Goal: Task Accomplishment & Management: Manage account settings

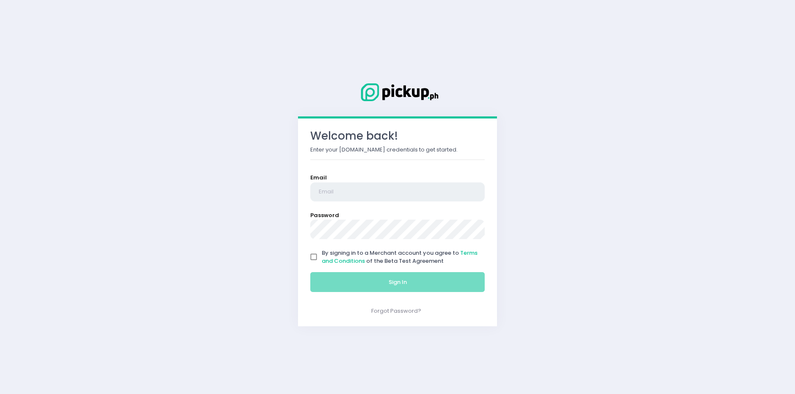
type input "[EMAIL_ADDRESS][DOMAIN_NAME]"
click at [311, 258] on input "By signing in to a Merchant account you agree to Terms and Conditions of the Be…" at bounding box center [314, 257] width 16 height 16
checkbox input "true"
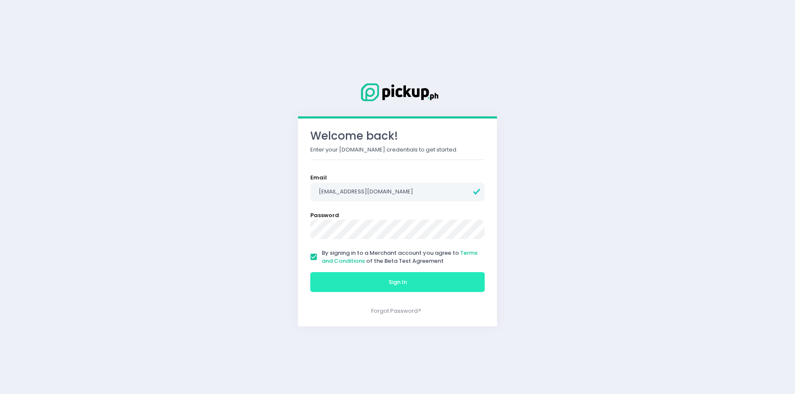
click at [320, 278] on button "Sign In" at bounding box center [397, 282] width 174 height 20
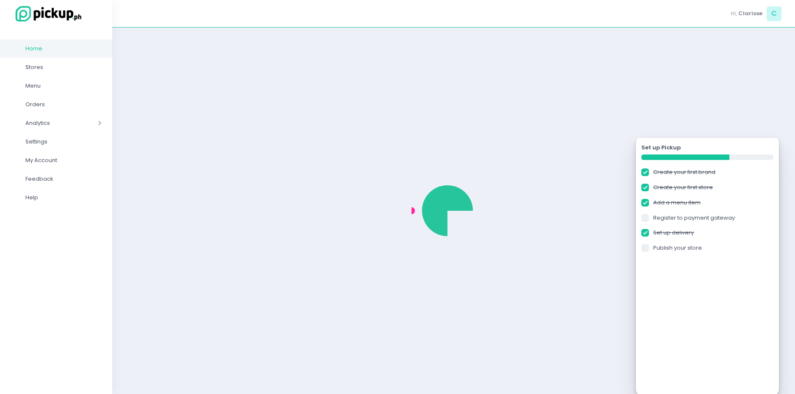
checkbox input "true"
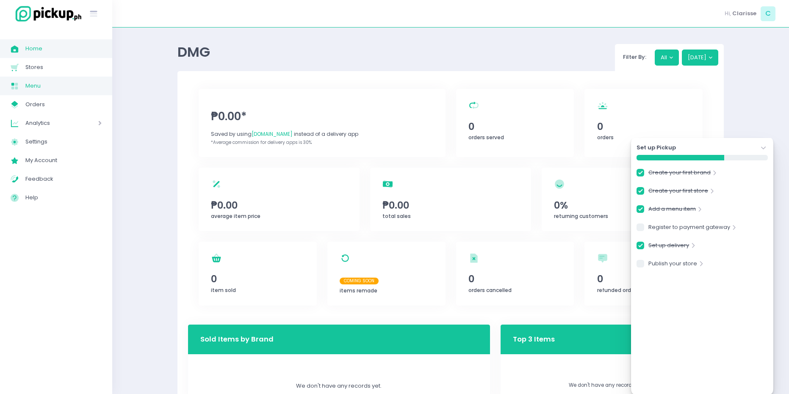
click at [22, 88] on span "Menu Created with Sketch." at bounding box center [18, 85] width 15 height 11
checkbox input "true"
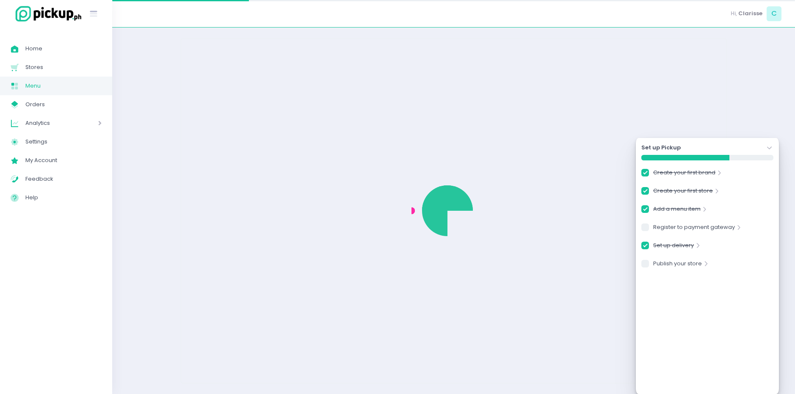
checkbox input "true"
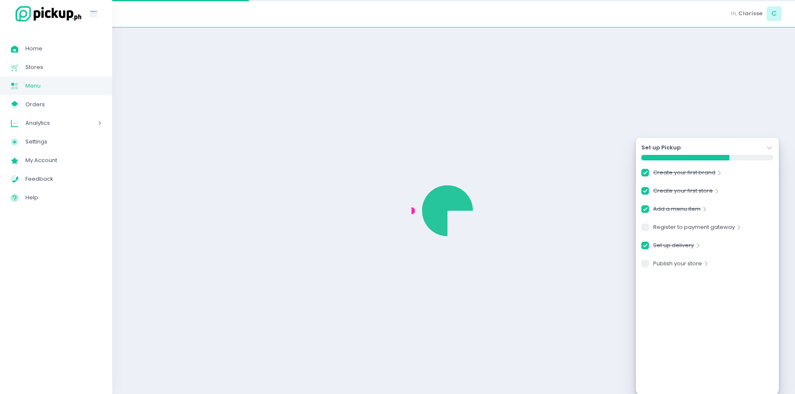
checkbox input "true"
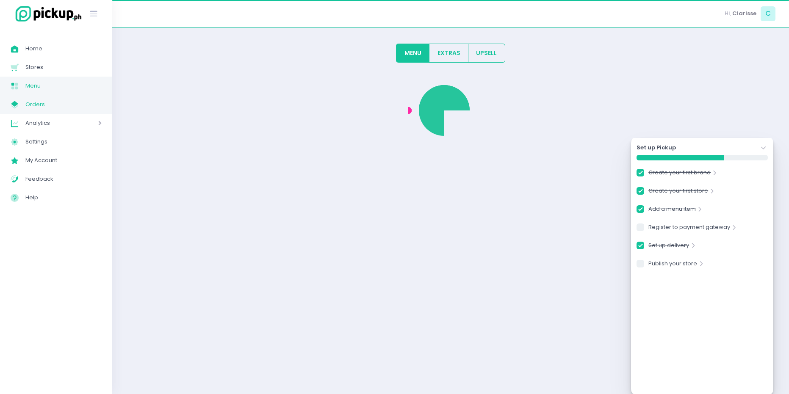
checkbox input "true"
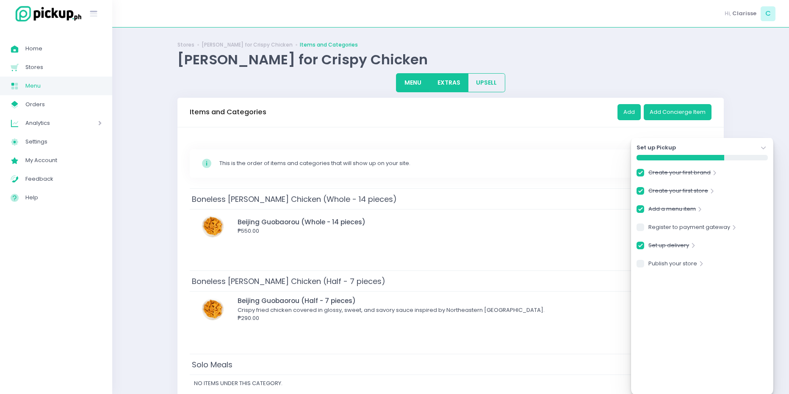
click at [452, 80] on button "EXTRAS" at bounding box center [448, 82] width 39 height 19
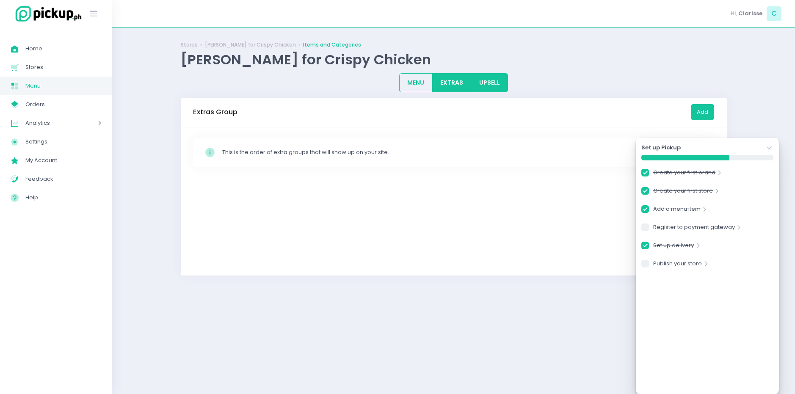
click at [486, 79] on button "UPSELL" at bounding box center [489, 82] width 37 height 19
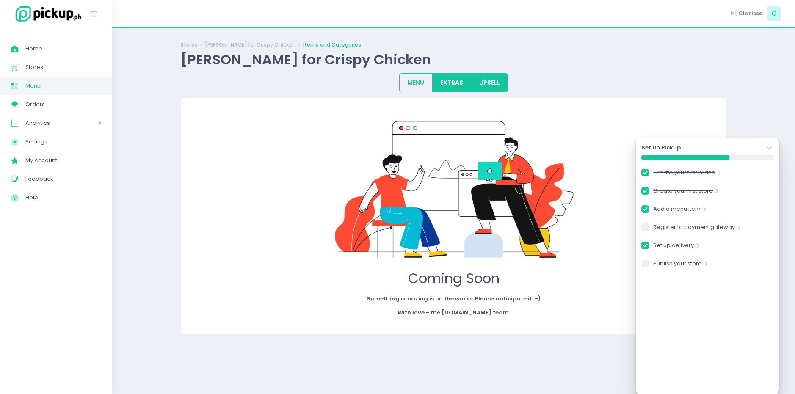
click at [447, 83] on button "EXTRAS" at bounding box center [451, 82] width 39 height 19
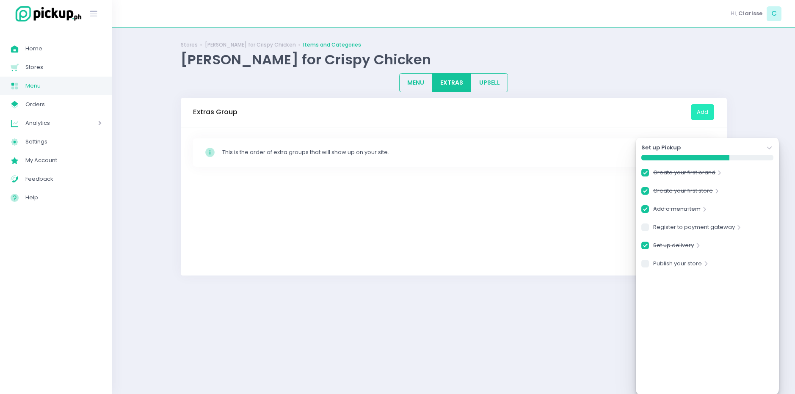
click at [696, 111] on button "Add" at bounding box center [702, 112] width 23 height 16
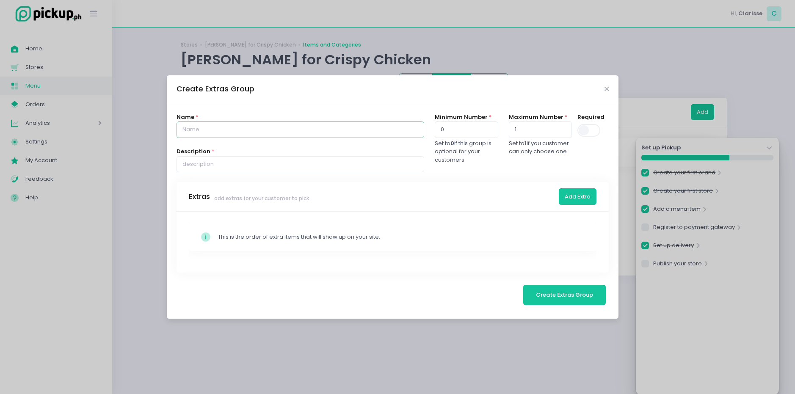
click at [259, 131] on input "text" at bounding box center [300, 129] width 248 height 16
type input "e"
type input "Extra Sauce"
click at [217, 165] on input "text" at bounding box center [300, 164] width 248 height 16
type input "Add a bit more of our saucy goodness to your fave cripsy chicken!"
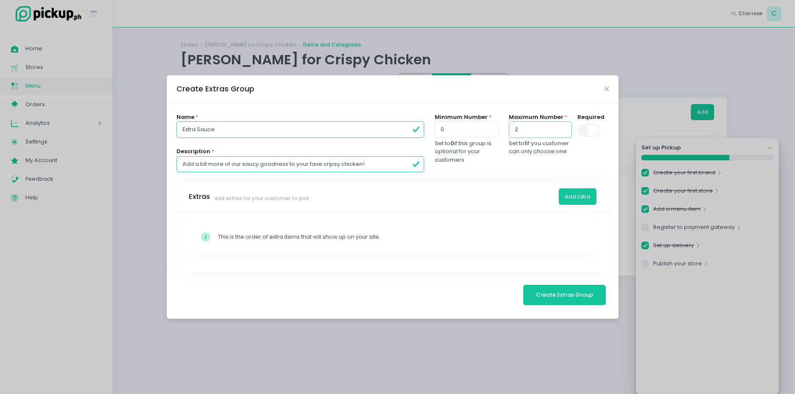
click at [563, 127] on input "2" at bounding box center [540, 129] width 63 height 16
drag, startPoint x: 380, startPoint y: 163, endPoint x: 154, endPoint y: 181, distance: 225.9
click at [154, 181] on div "Create Extras Group Name * Extra Sauce Description * Add a bit more of our sauc…" at bounding box center [397, 197] width 795 height 394
click at [321, 182] on div "Extras add extras for your customer to pick Add Extra" at bounding box center [392, 197] width 433 height 30
click at [584, 199] on button "Add Extra" at bounding box center [578, 196] width 38 height 16
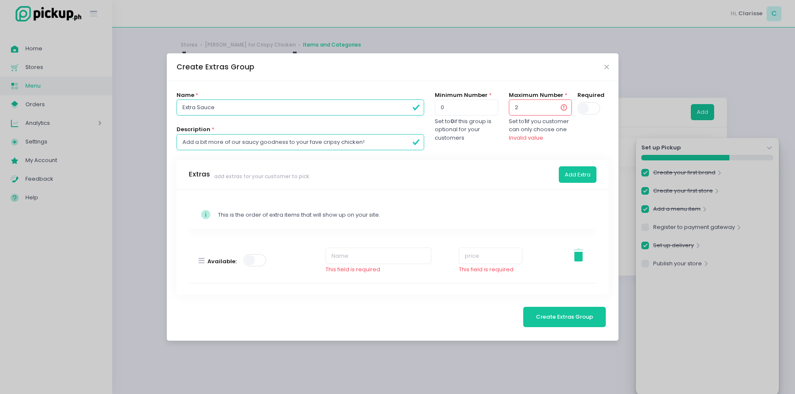
click at [276, 179] on span "add extras for your customer to pick" at bounding box center [261, 177] width 95 height 8
click at [532, 103] on input "2" at bounding box center [540, 107] width 63 height 16
type input "1"
click at [554, 108] on input "1" at bounding box center [540, 107] width 63 height 16
click at [347, 254] on input "text" at bounding box center [378, 256] width 106 height 16
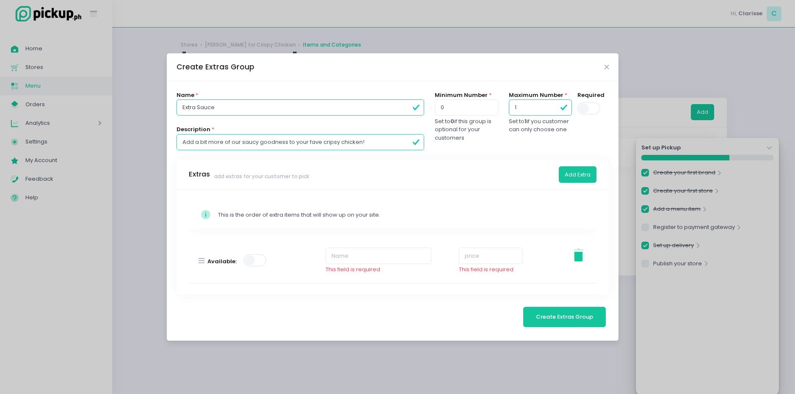
click at [247, 269] on span at bounding box center [255, 261] width 24 height 17
click at [249, 265] on span at bounding box center [255, 260] width 24 height 13
click at [358, 260] on input "text" at bounding box center [378, 256] width 106 height 16
click at [353, 256] on input "text" at bounding box center [378, 256] width 106 height 16
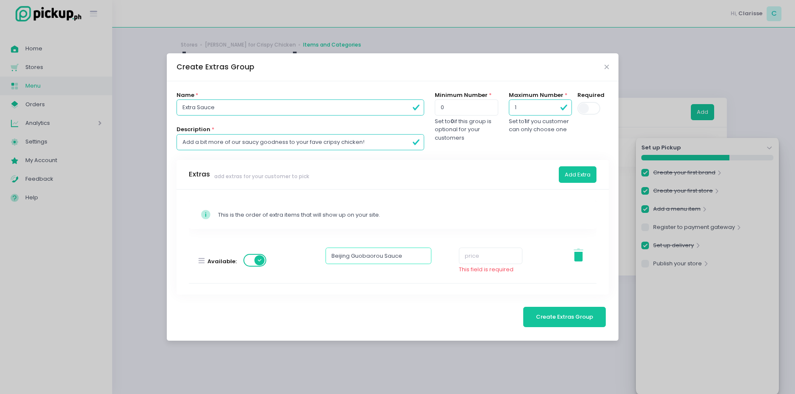
type input "Beijing Guobaorou Sauce"
click at [493, 261] on input "number" at bounding box center [490, 256] width 63 height 16
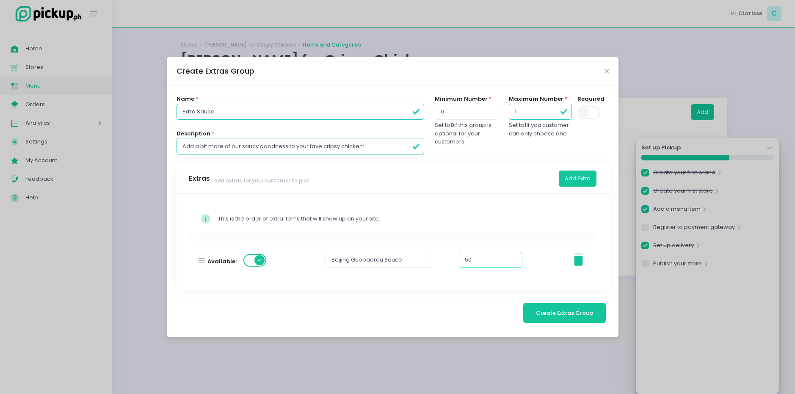
type input "5"
type input "20"
click at [330, 261] on input "Beijing Guobaorou Sauce" at bounding box center [378, 260] width 106 height 16
type input "Extra Beijing Guobaorou Sauce"
click at [492, 296] on form "Name * Extra Sauce Description * Add a bit more of our saucy goodness to your f…" at bounding box center [392, 211] width 433 height 232
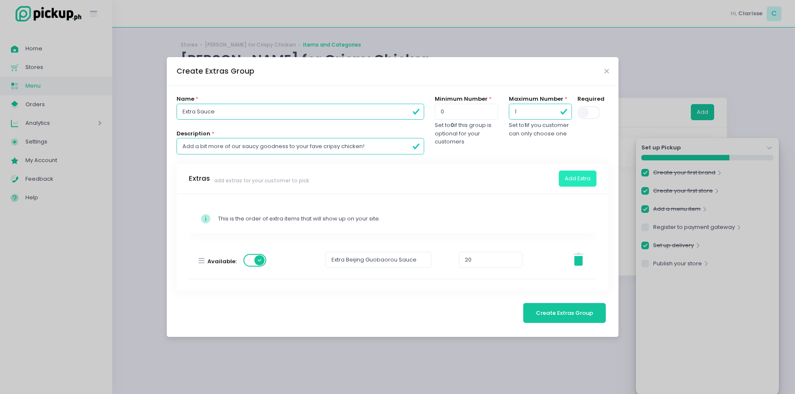
click at [579, 181] on button "Add Extra" at bounding box center [578, 179] width 38 height 16
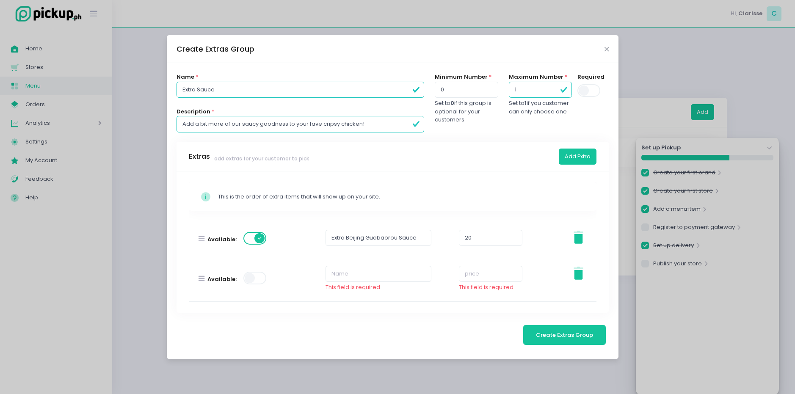
click at [418, 282] on div "This field is required" at bounding box center [378, 274] width 106 height 34
click at [391, 271] on input "text" at bounding box center [378, 274] width 106 height 16
type input "Extra Jeju Charcoal Fire Sauce"
click at [473, 273] on input "number" at bounding box center [490, 274] width 63 height 16
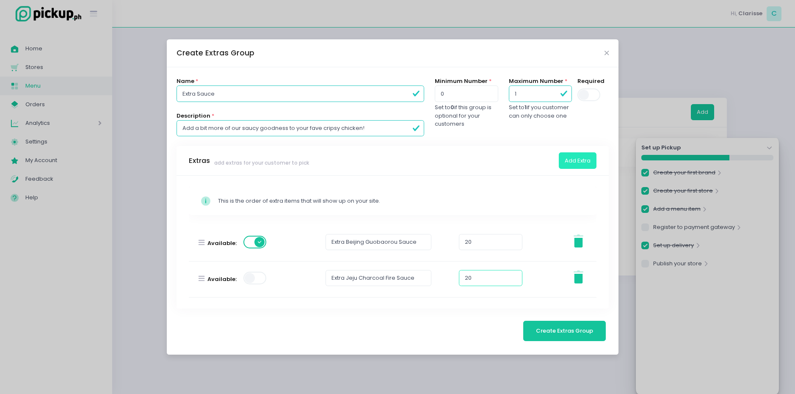
type input "20"
click at [579, 166] on button "Add Extra" at bounding box center [578, 160] width 38 height 16
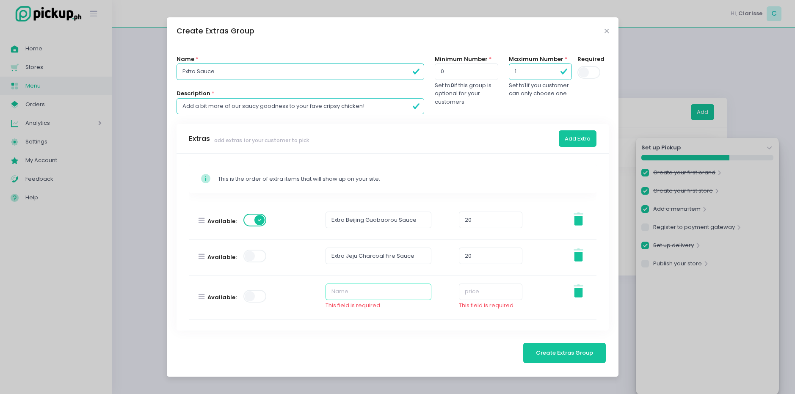
click at [371, 295] on input "text" at bounding box center [378, 292] width 106 height 16
click at [330, 287] on input "[US_STATE] Chi-Beque Sauce" at bounding box center [378, 292] width 106 height 16
type input "Extra [US_STATE] Chi-Beque Sauce"
click at [473, 294] on input "number" at bounding box center [490, 292] width 63 height 16
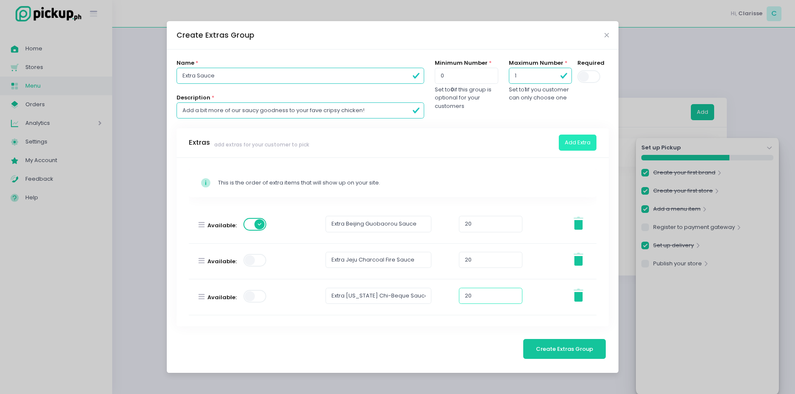
type input "20"
click at [591, 139] on button "Add Extra" at bounding box center [578, 143] width 38 height 16
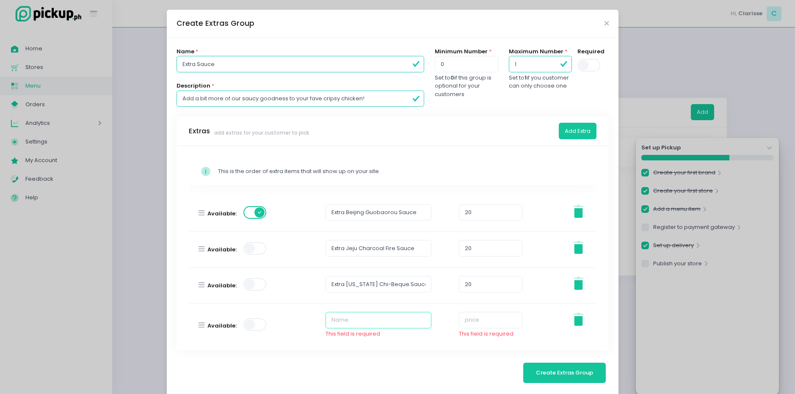
click at [352, 318] on input "text" at bounding box center [378, 320] width 106 height 16
click at [523, 363] on button "Create Extras Group" at bounding box center [564, 373] width 83 height 20
type input "Extra [US_STATE] Supreme"
click at [469, 323] on input "number" at bounding box center [490, 320] width 63 height 16
type input "20"
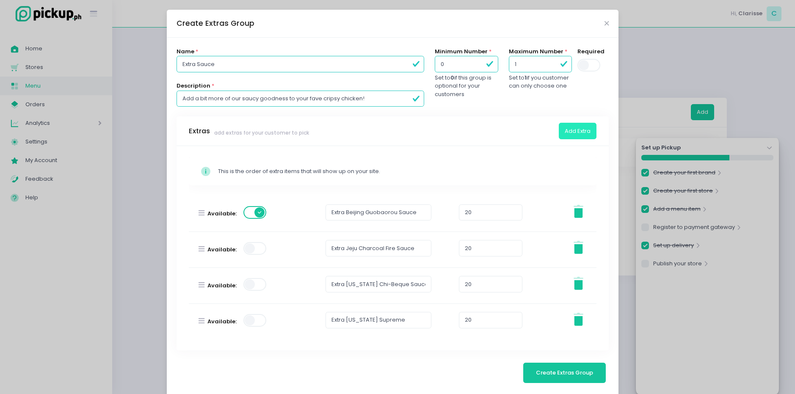
click at [570, 129] on button "Add Extra" at bounding box center [578, 131] width 38 height 16
click at [562, 372] on span "Create Extras Group" at bounding box center [564, 373] width 57 height 8
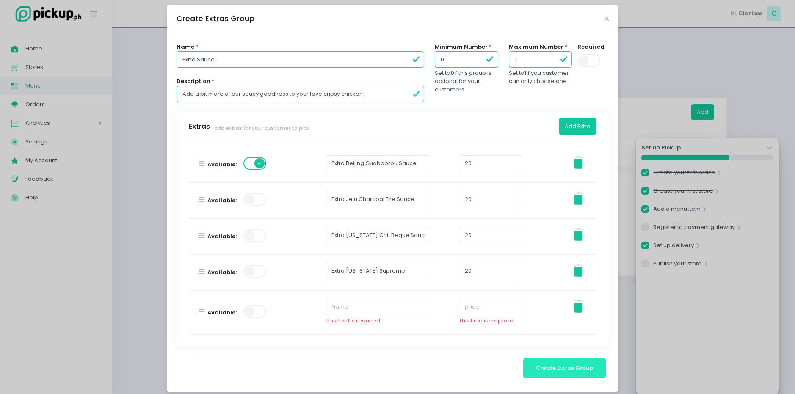
scroll to position [12, 0]
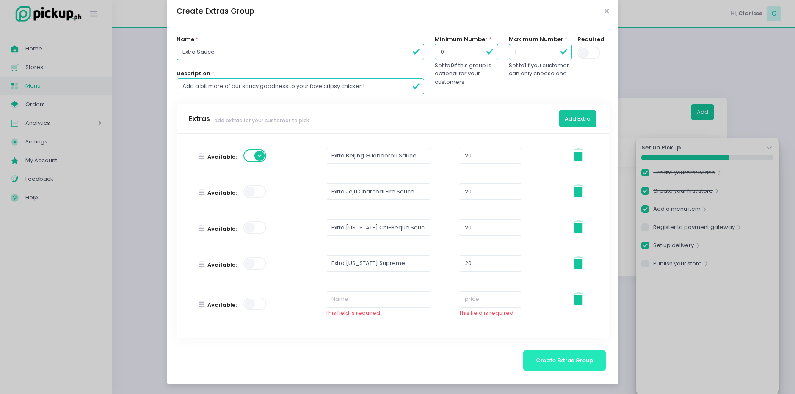
click at [541, 364] on span "Create Extras Group" at bounding box center [564, 360] width 57 height 8
click at [356, 300] on input "text" at bounding box center [378, 299] width 106 height 16
click at [574, 303] on icon at bounding box center [578, 300] width 8 height 10
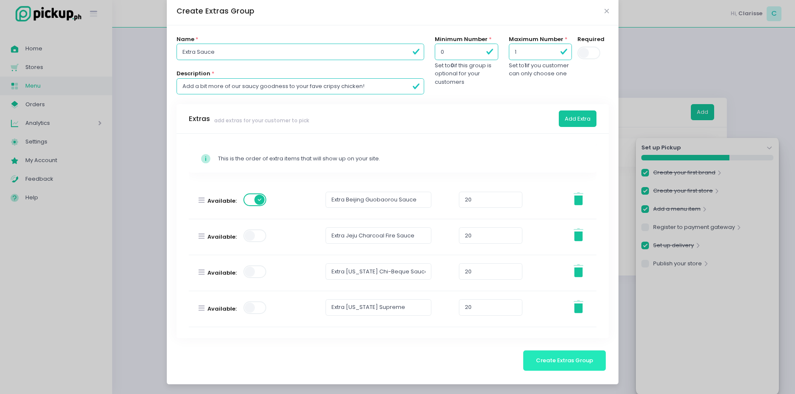
click at [558, 366] on button "Create Extras Group" at bounding box center [564, 360] width 83 height 20
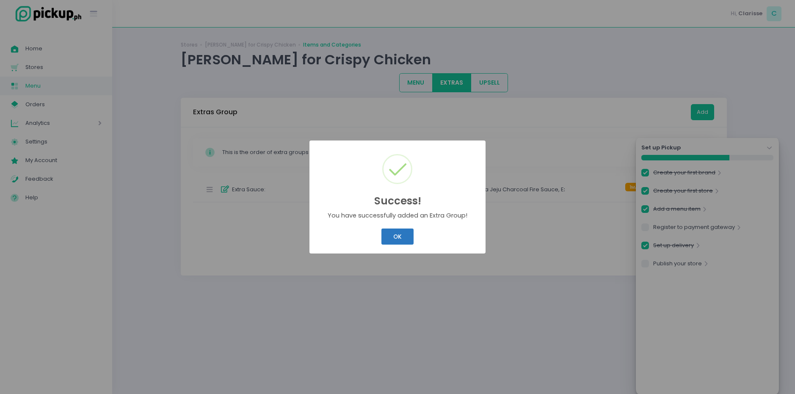
click at [395, 242] on button "OK" at bounding box center [397, 237] width 32 height 16
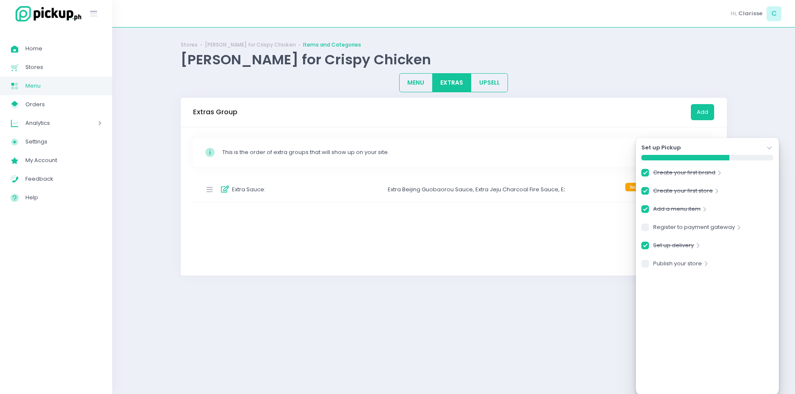
click at [459, 249] on div "Stockholm-icons / Code / Info-circle Created with Sketch. This is the order of …" at bounding box center [454, 201] width 546 height 148
click at [705, 111] on button "Add" at bounding box center [702, 112] width 23 height 16
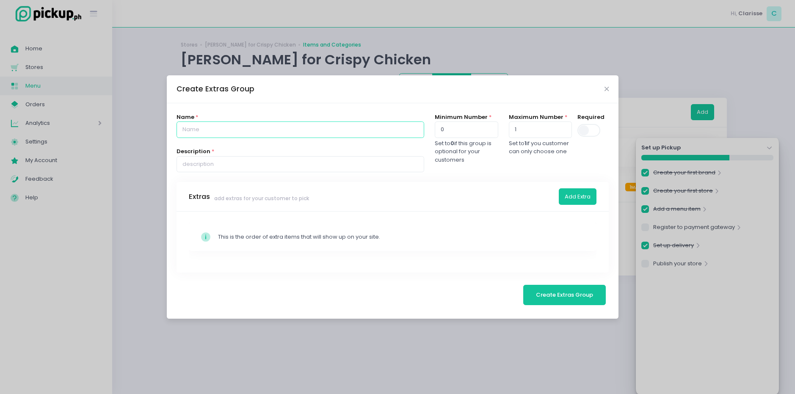
click at [201, 127] on input "text" at bounding box center [300, 129] width 248 height 16
type input "Sides"
click at [259, 160] on input "text" at bounding box center [300, 164] width 248 height 16
click at [610, 89] on div "Create Extras Group" at bounding box center [393, 89] width 452 height 28
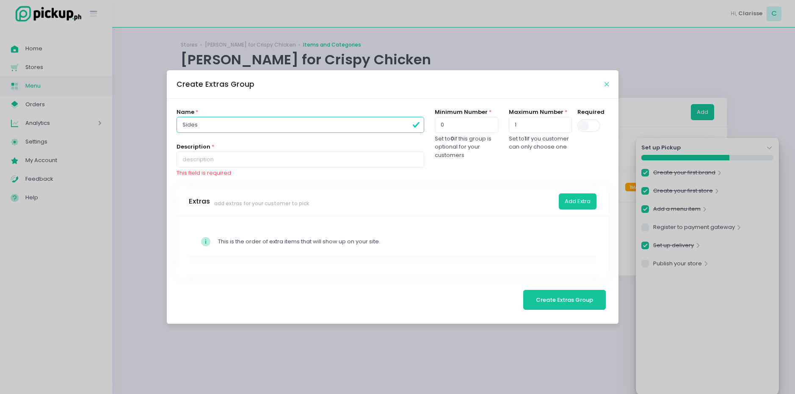
click at [606, 84] on icon "Close" at bounding box center [606, 84] width 4 height 6
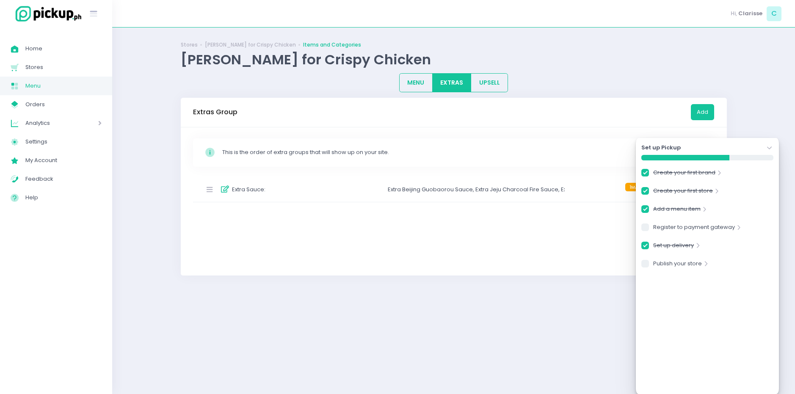
click at [770, 146] on icon "Stockholm-icons / Navigation / Angle-down Created with Sketch." at bounding box center [769, 148] width 8 height 8
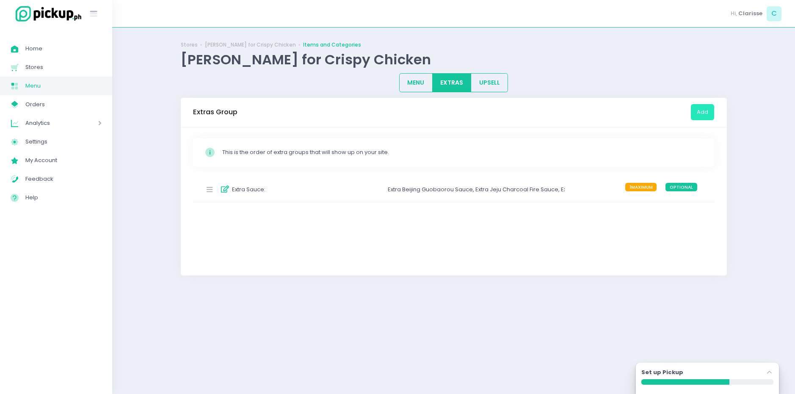
click at [702, 114] on button "Add" at bounding box center [702, 112] width 23 height 16
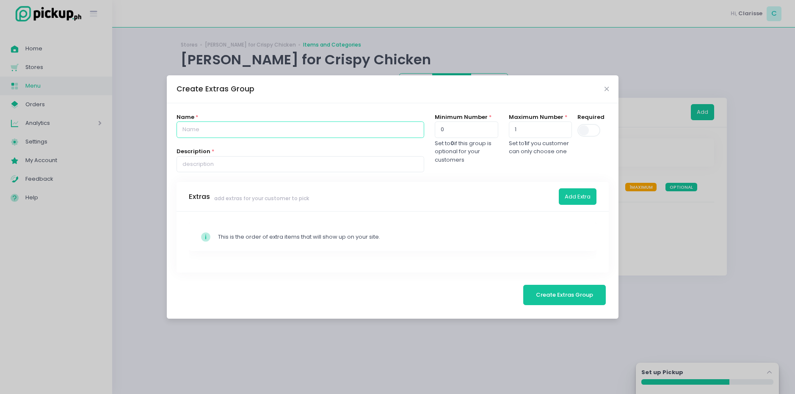
click at [223, 129] on input "text" at bounding box center [300, 129] width 248 height 16
type input "Sides"
click at [240, 160] on input "text" at bounding box center [300, 164] width 248 height 16
type input "Want more than just cripsy chicken? We've got you!"
click at [573, 199] on button "Add Extra" at bounding box center [578, 196] width 38 height 16
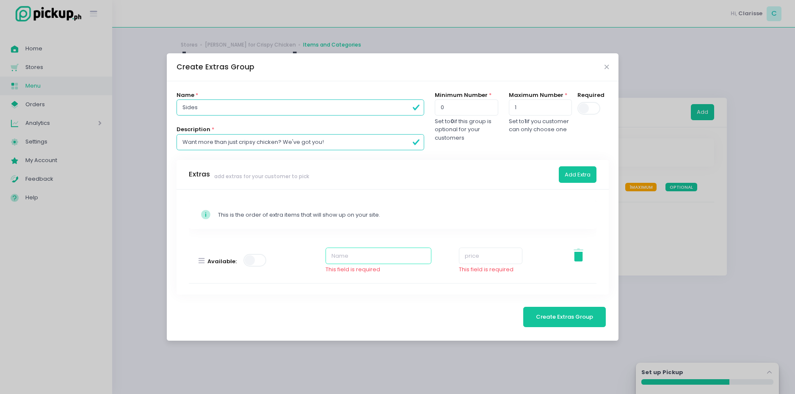
click at [347, 259] on input "text" at bounding box center [378, 256] width 106 height 16
type input "Raddish"
click at [476, 255] on input "number" at bounding box center [490, 256] width 63 height 16
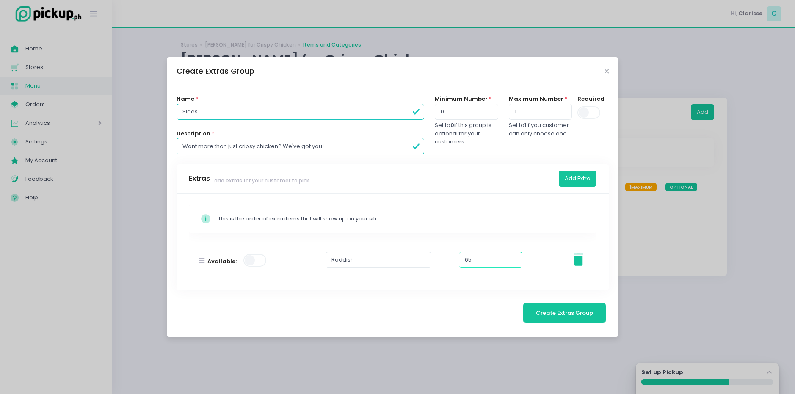
type input "65"
click at [260, 256] on span at bounding box center [255, 260] width 24 height 13
click at [560, 180] on button "Add Extra" at bounding box center [578, 179] width 38 height 16
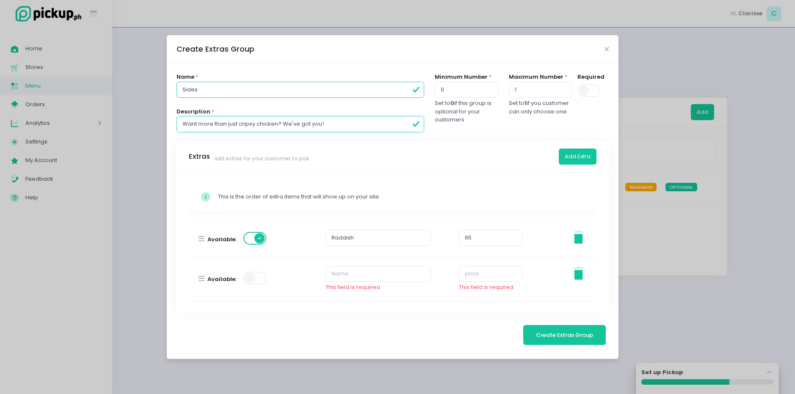
click at [247, 281] on span at bounding box center [255, 278] width 24 height 13
click at [349, 286] on div "This field is required" at bounding box center [378, 287] width 106 height 8
click at [347, 276] on input "text" at bounding box center [378, 274] width 106 height 16
type input "Plain Rice"
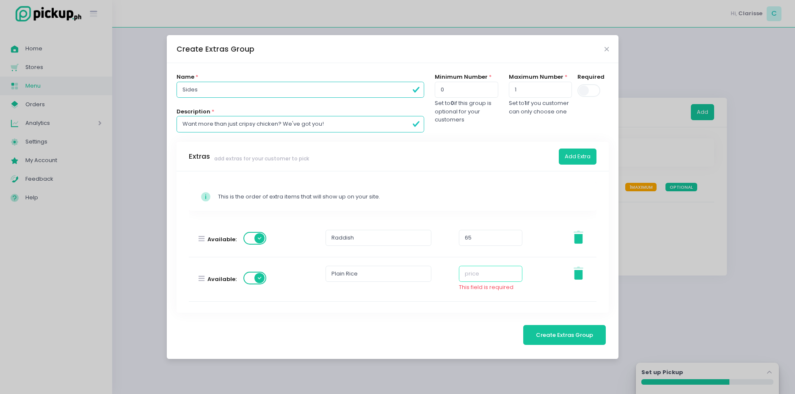
click at [486, 279] on input "number" at bounding box center [490, 274] width 63 height 16
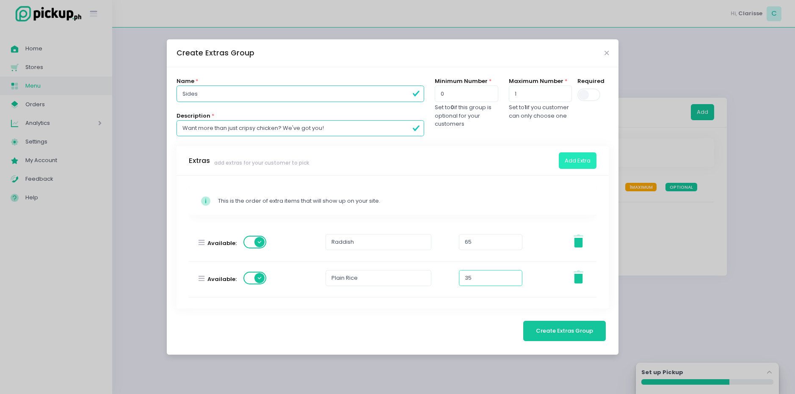
type input "35"
click at [581, 165] on button "Add Extra" at bounding box center [578, 160] width 38 height 16
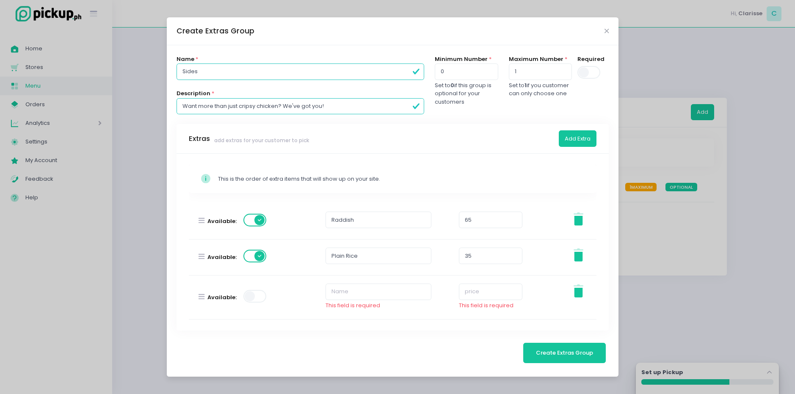
click at [260, 298] on span at bounding box center [255, 296] width 24 height 13
click at [334, 290] on input "text" at bounding box center [378, 292] width 106 height 16
type input "French Fries (Cheese)"
click at [494, 290] on input "number" at bounding box center [490, 292] width 63 height 16
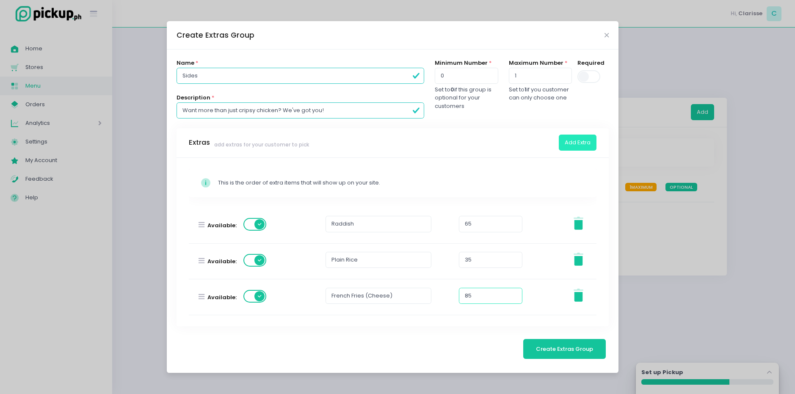
type input "85"
click at [582, 143] on button "Add Extra" at bounding box center [578, 143] width 38 height 16
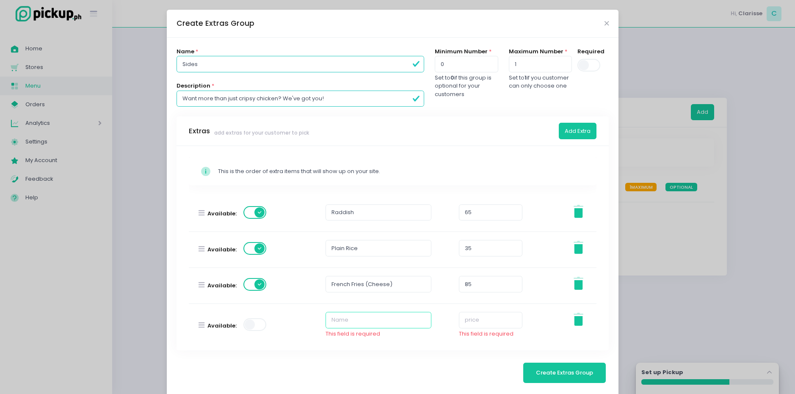
click at [383, 321] on input "text" at bounding box center [378, 320] width 106 height 16
type input "French Fries (Plain)"
click at [459, 320] on input "number" at bounding box center [490, 320] width 63 height 16
type input "85"
click at [579, 130] on button "Add Extra" at bounding box center [578, 131] width 38 height 16
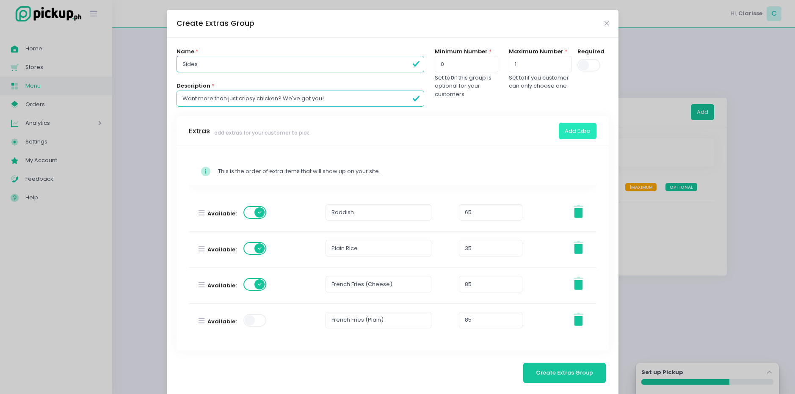
click at [586, 129] on button "Add Extra" at bounding box center [578, 131] width 38 height 16
click at [569, 133] on button "Add Extra" at bounding box center [578, 131] width 38 height 16
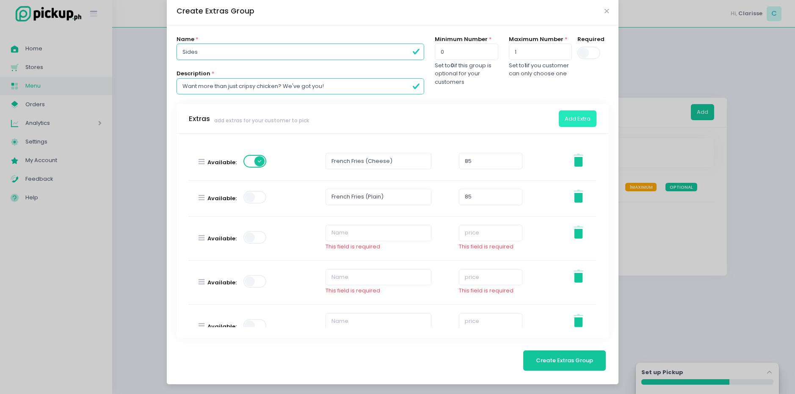
scroll to position [133, 0]
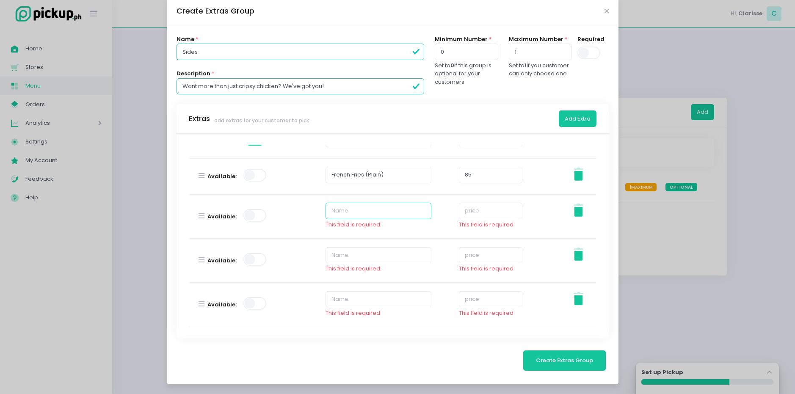
click at [351, 216] on input "text" at bounding box center [378, 211] width 106 height 16
type input "French Fries (Sour Cream)"
click at [471, 215] on input "number" at bounding box center [490, 211] width 63 height 16
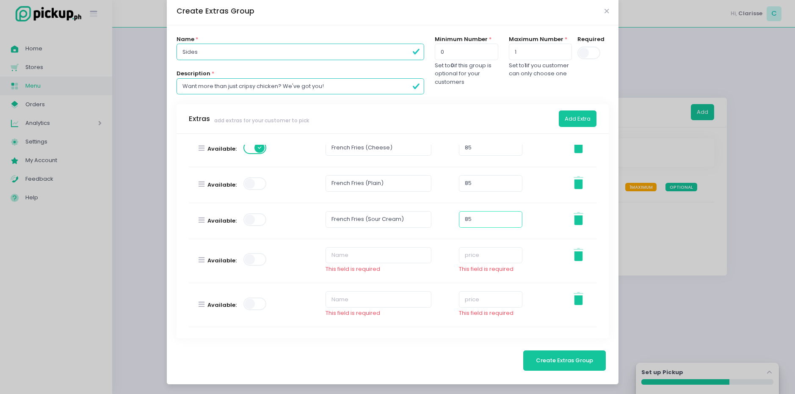
type input "85"
click at [378, 254] on input "text" at bounding box center [378, 255] width 106 height 16
type input "French Fries (BBQ)"
click at [472, 259] on input "number" at bounding box center [490, 255] width 63 height 16
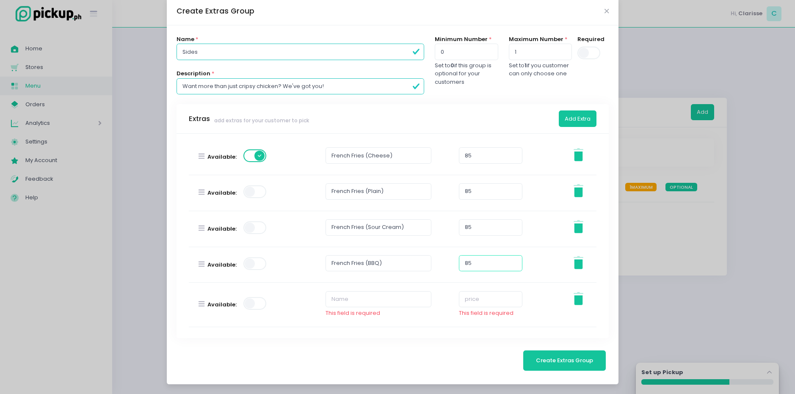
type input "85"
drag, startPoint x: 275, startPoint y: 161, endPoint x: 281, endPoint y: 174, distance: 14.4
click at [284, 186] on div "Available: Raddish 65 Stockholm-icons / General / Trash Created with Sketch. Av…" at bounding box center [393, 197] width 408 height 260
drag, startPoint x: 199, startPoint y: 160, endPoint x: 186, endPoint y: 176, distance: 20.6
click at [201, 204] on div "Available: Raddish 65 Stockholm-icons / General / Trash Created with Sketch. Av…" at bounding box center [393, 197] width 408 height 260
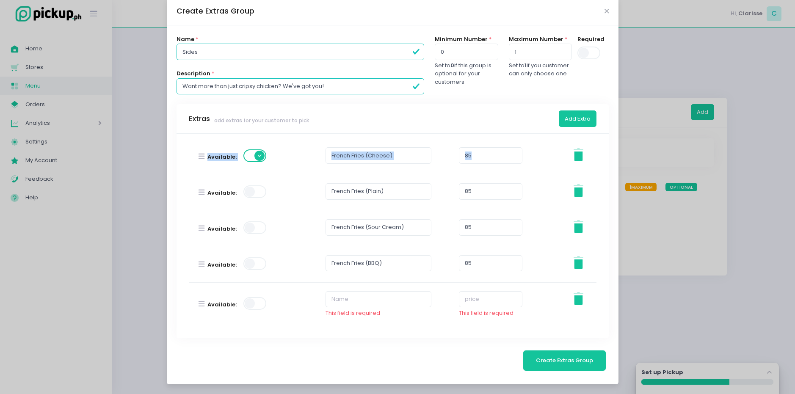
drag, startPoint x: 201, startPoint y: 156, endPoint x: 202, endPoint y: 191, distance: 34.7
click at [202, 191] on div "Available: Raddish 65 Stockholm-icons / General / Trash Created with Sketch. Av…" at bounding box center [393, 197] width 408 height 260
click at [370, 297] on input "text" at bounding box center [378, 299] width 106 height 16
click at [365, 296] on input "French Fries ( Truffle)" at bounding box center [378, 299] width 106 height 16
type input "French Fries (Truffle)"
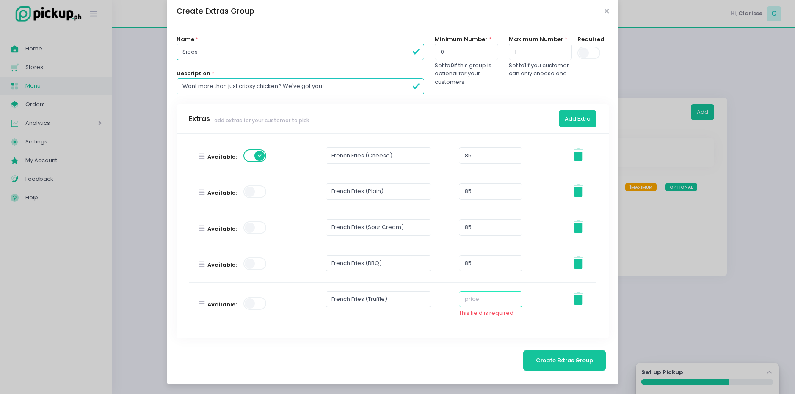
click at [470, 302] on input "number" at bounding box center [490, 299] width 63 height 16
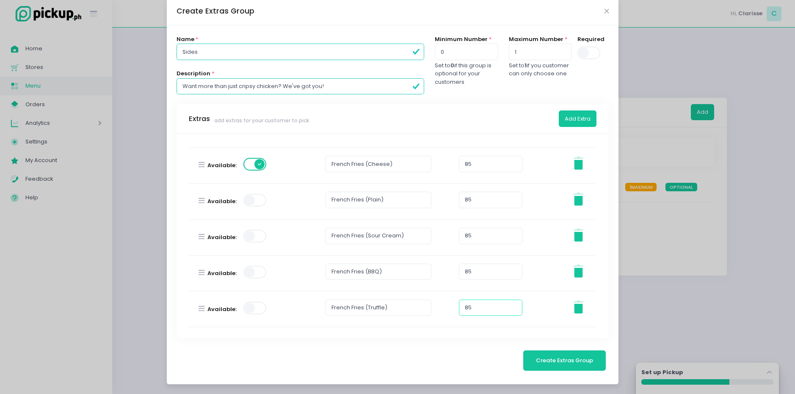
type input "85"
drag, startPoint x: 248, startPoint y: 202, endPoint x: 248, endPoint y: 208, distance: 6.4
click at [248, 202] on span at bounding box center [255, 200] width 24 height 13
click at [244, 243] on span at bounding box center [255, 237] width 24 height 17
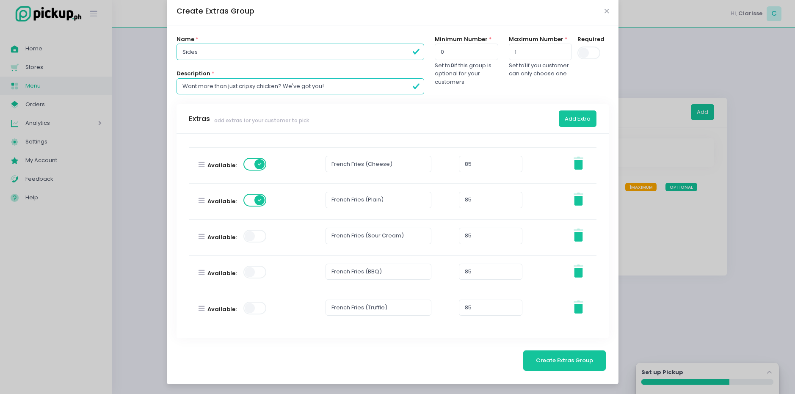
click at [245, 237] on span at bounding box center [255, 236] width 24 height 13
drag, startPoint x: 254, startPoint y: 275, endPoint x: 247, endPoint y: 290, distance: 16.7
click at [254, 275] on span at bounding box center [255, 272] width 24 height 13
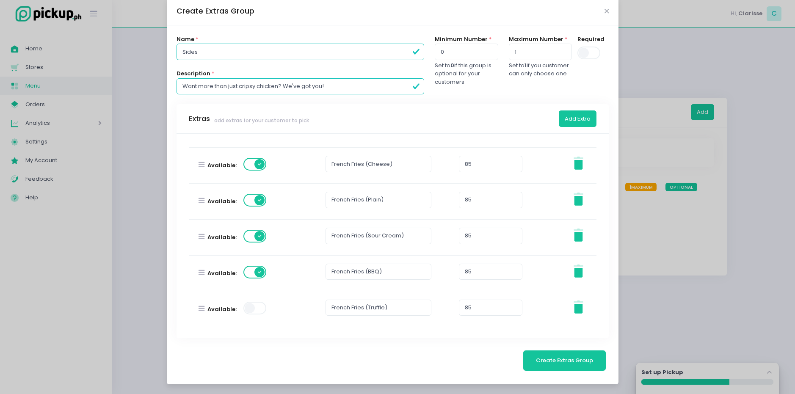
drag, startPoint x: 251, startPoint y: 309, endPoint x: 228, endPoint y: 271, distance: 44.2
click at [251, 309] on span at bounding box center [255, 308] width 24 height 13
drag, startPoint x: 200, startPoint y: 201, endPoint x: 211, endPoint y: 168, distance: 34.0
click at [211, 168] on div "Available: Raddish 65 Stockholm-icons / General / Trash Created with Sketch. Av…" at bounding box center [393, 201] width 408 height 251
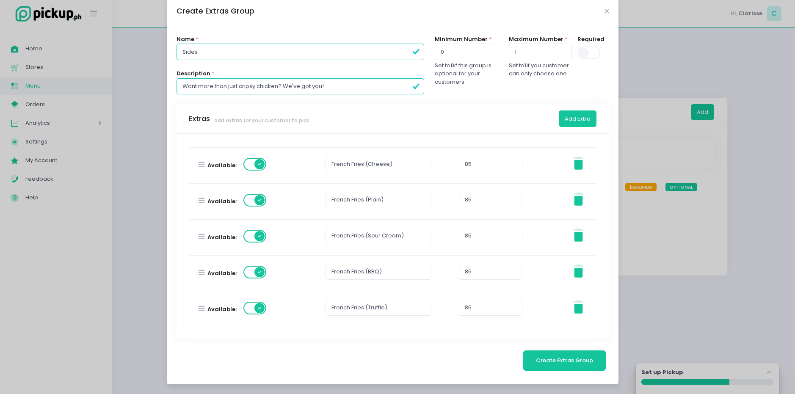
click at [207, 165] on label "Available:" at bounding box center [221, 165] width 29 height 8
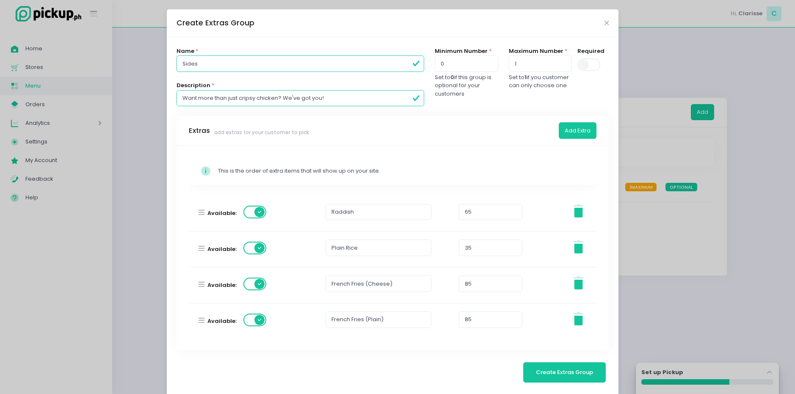
scroll to position [0, 0]
click at [527, 60] on input "1" at bounding box center [540, 64] width 63 height 16
click at [558, 63] on input "2" at bounding box center [540, 64] width 63 height 16
click at [551, 64] on input "1" at bounding box center [540, 64] width 63 height 16
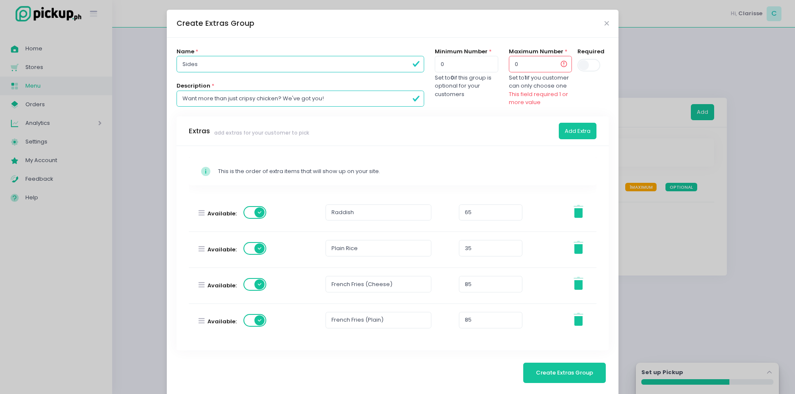
click at [551, 64] on input "0" at bounding box center [540, 64] width 63 height 16
click at [551, 63] on input "1" at bounding box center [540, 64] width 63 height 16
click at [551, 63] on input "2" at bounding box center [540, 64] width 63 height 16
click at [551, 63] on input "3" at bounding box center [540, 64] width 63 height 16
click at [551, 63] on input "4" at bounding box center [540, 64] width 63 height 16
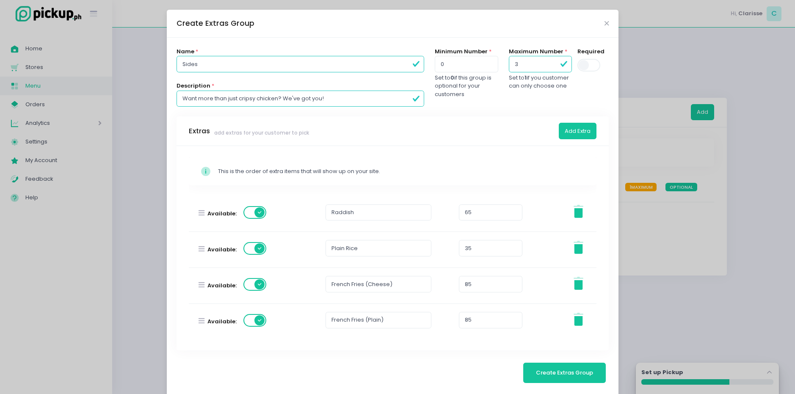
click at [550, 67] on input "3" at bounding box center [540, 64] width 63 height 16
click at [550, 67] on input "2" at bounding box center [540, 64] width 63 height 16
click at [550, 67] on input "1" at bounding box center [540, 64] width 63 height 16
click at [548, 66] on input "0" at bounding box center [540, 64] width 63 height 16
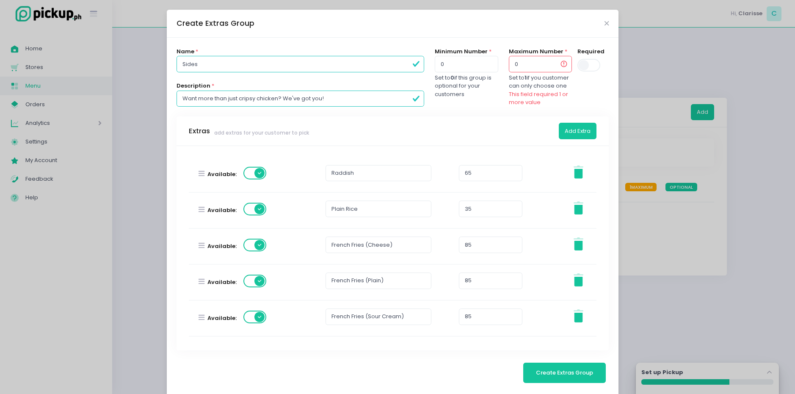
scroll to position [42, 0]
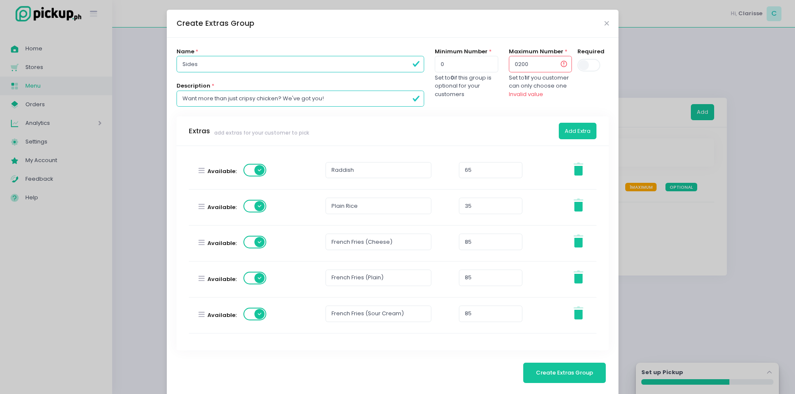
click at [560, 64] on input "0200" at bounding box center [540, 64] width 63 height 16
click at [533, 67] on input "0200" at bounding box center [540, 64] width 63 height 16
click at [551, 63] on input "1" at bounding box center [540, 64] width 63 height 16
click at [560, 61] on input "0200" at bounding box center [540, 64] width 63 height 16
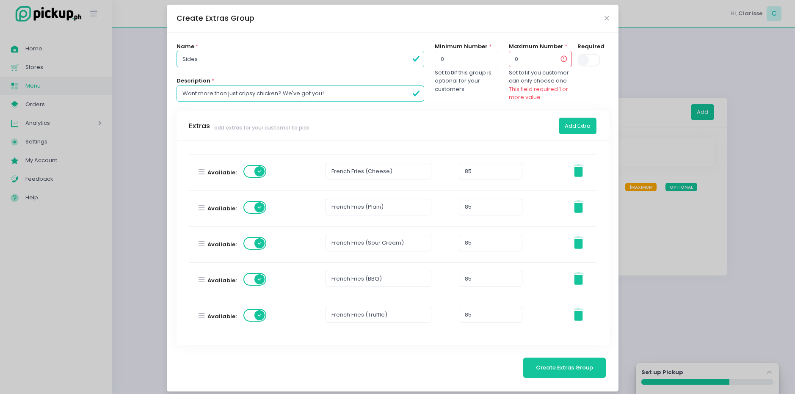
scroll to position [12, 0]
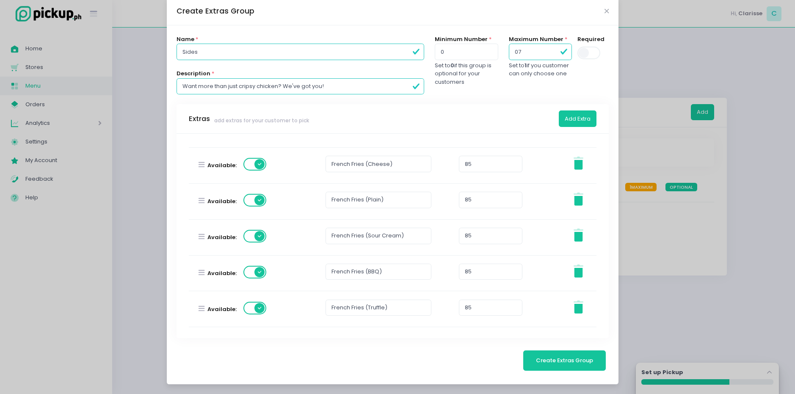
type input "07"
click at [528, 100] on div "Maximum Number * 07 Set to 1 if you customer can only choose one" at bounding box center [540, 69] width 74 height 69
click at [556, 364] on span "Create Extras Group" at bounding box center [564, 360] width 57 height 8
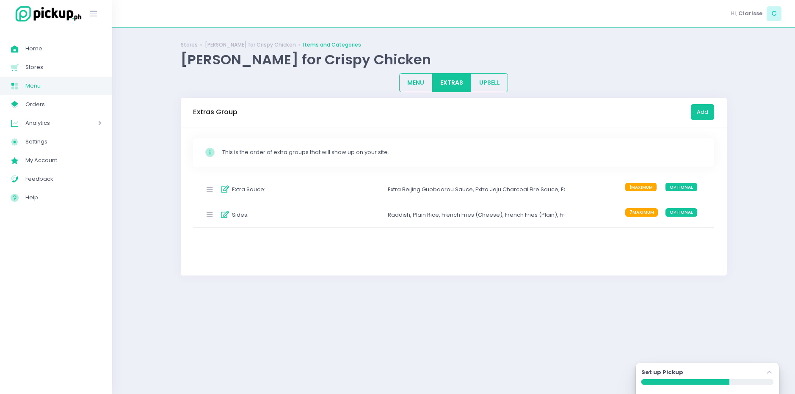
click at [580, 196] on div "Extra Sauce : Extra Beijing Guobaorou Sauce , Extra Jeju Charcoal Fire Sauce , …" at bounding box center [453, 189] width 521 height 25
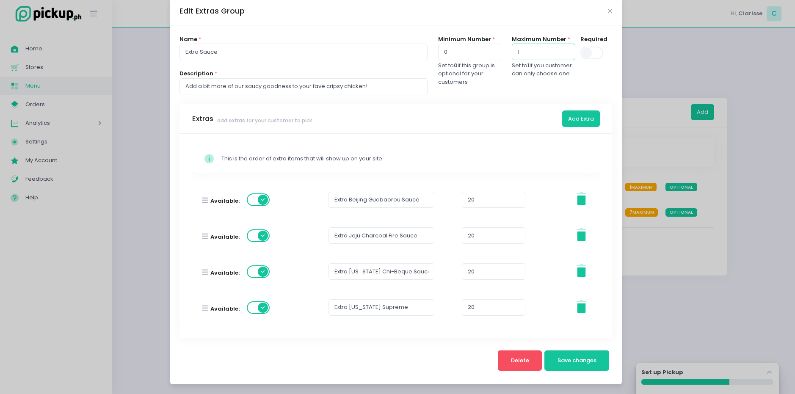
click at [526, 54] on input "1" at bounding box center [543, 52] width 63 height 16
type input "04"
click at [571, 362] on span "Save changes" at bounding box center [576, 360] width 39 height 8
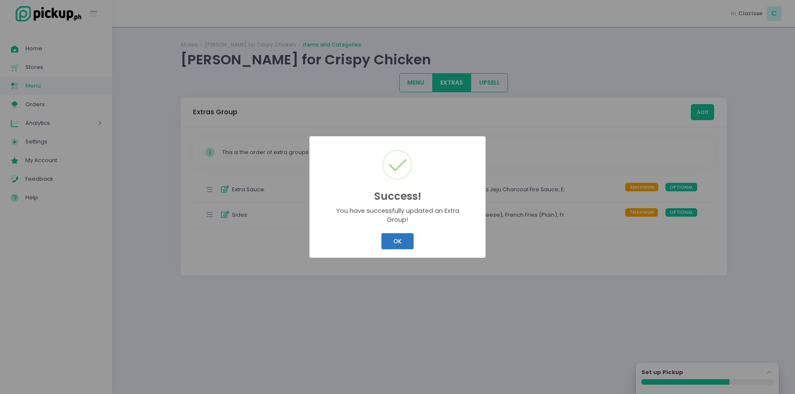
click at [409, 238] on button "OK" at bounding box center [397, 241] width 32 height 16
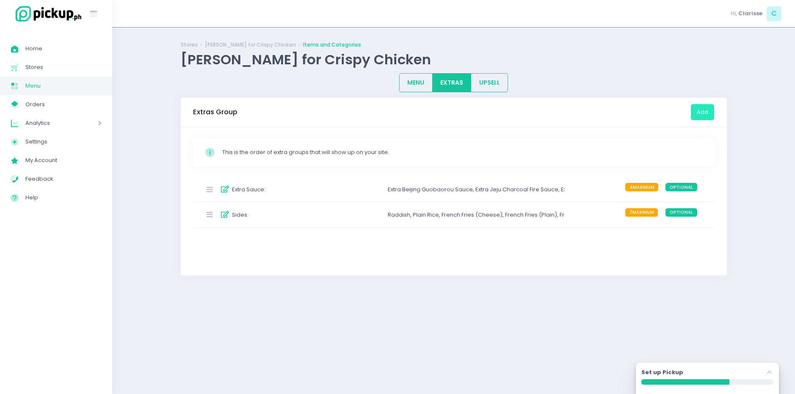
click at [708, 105] on button "Add" at bounding box center [702, 112] width 23 height 16
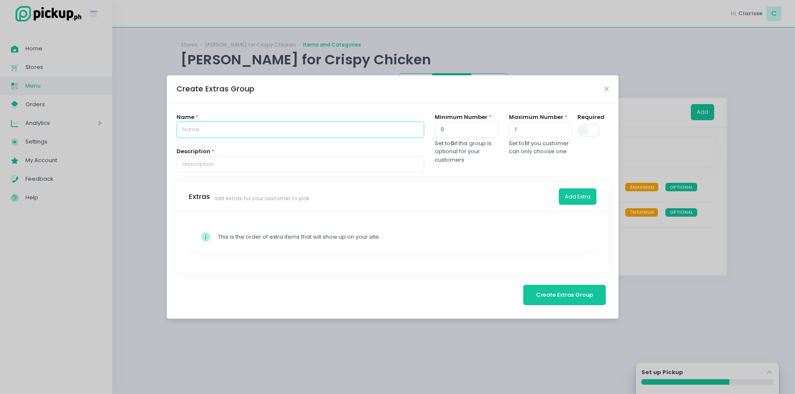
click at [292, 131] on input "text" at bounding box center [300, 129] width 248 height 16
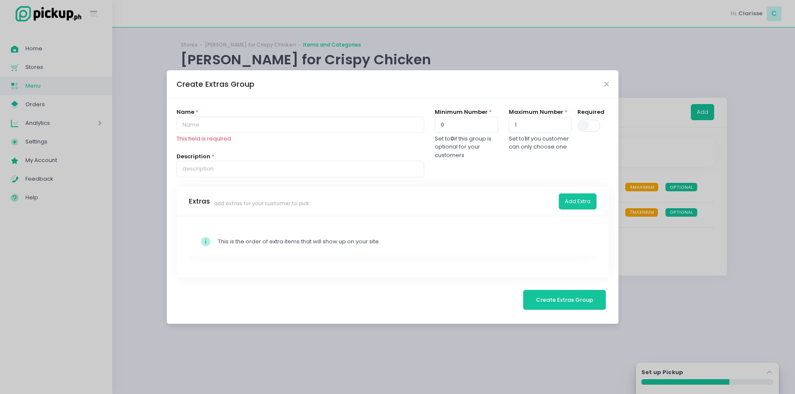
click at [604, 85] on div "Create Extras Group" at bounding box center [393, 84] width 452 height 28
click at [604, 90] on div "Create Extras Group" at bounding box center [393, 84] width 452 height 28
click at [606, 88] on div "Create Extras Group" at bounding box center [393, 84] width 452 height 28
click at [606, 83] on icon "Close" at bounding box center [606, 84] width 4 height 6
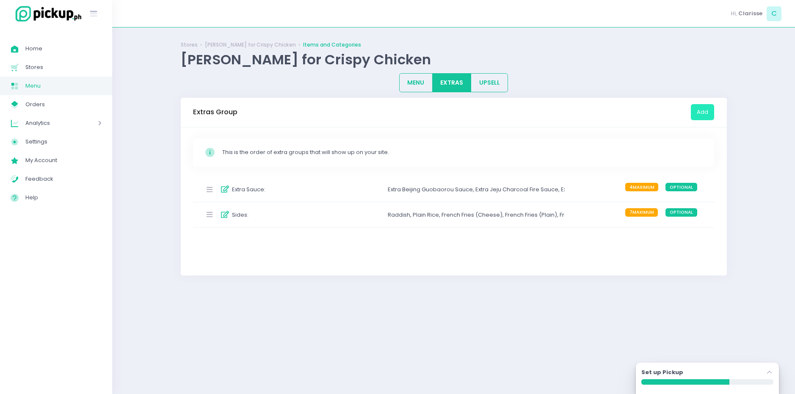
click at [551, 182] on div "Extra Sauce : Extra Beijing Guobaorou Sauce , Extra Jeju Charcoal Fire Sauce , …" at bounding box center [453, 189] width 521 height 25
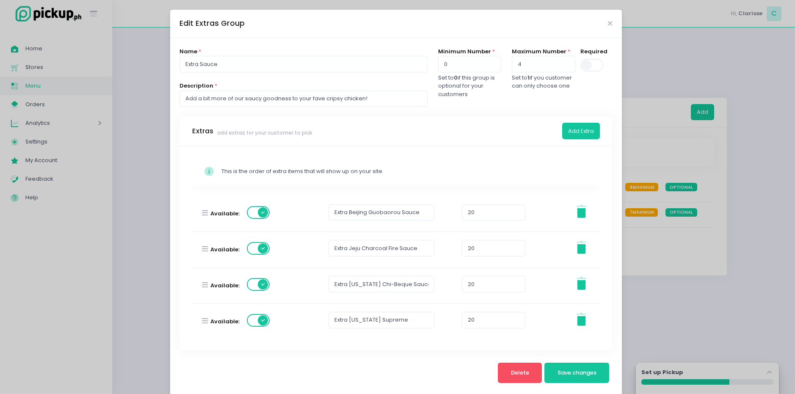
scroll to position [0, 0]
click at [586, 123] on button "Add Extra" at bounding box center [581, 131] width 38 height 16
click at [586, 125] on button "Add Extra" at bounding box center [581, 131] width 38 height 16
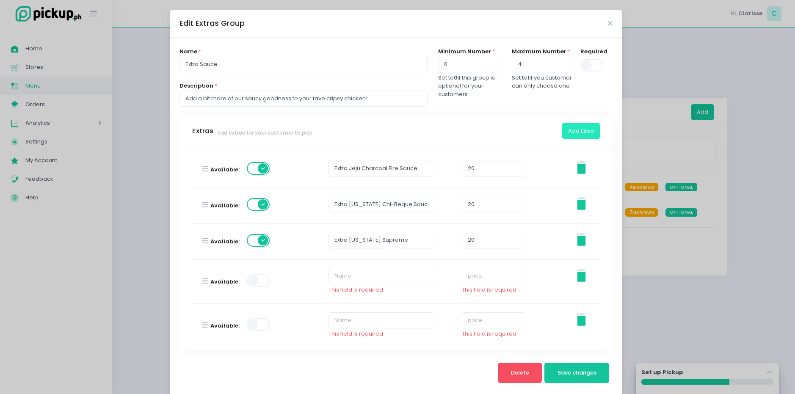
scroll to position [85, 0]
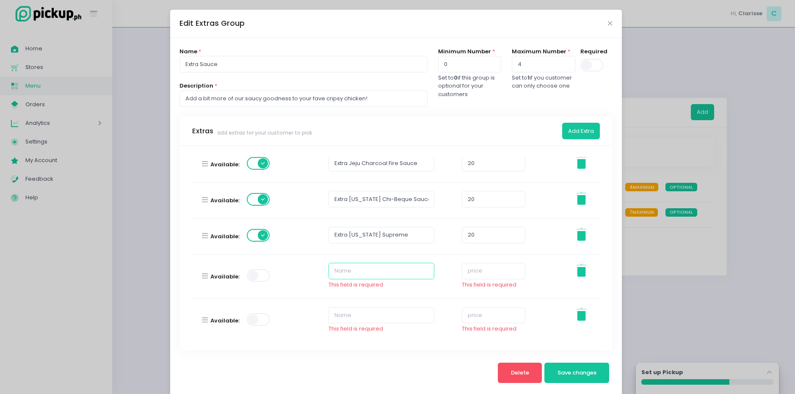
click at [375, 267] on input "text" at bounding box center [381, 271] width 106 height 16
type input "O"
click at [416, 237] on input "Extra [US_STATE] Supreme" at bounding box center [381, 235] width 106 height 16
type input "Extra [US_STATE] Supreme Sauce"
click at [398, 271] on input "text" at bounding box center [381, 271] width 106 height 16
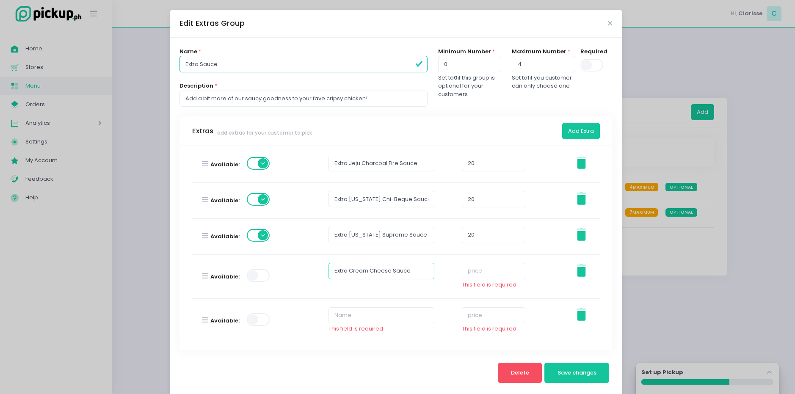
type input "Extra Cream Cheese Sauce"
click at [488, 273] on input "number" at bounding box center [493, 271] width 63 height 16
type input "3"
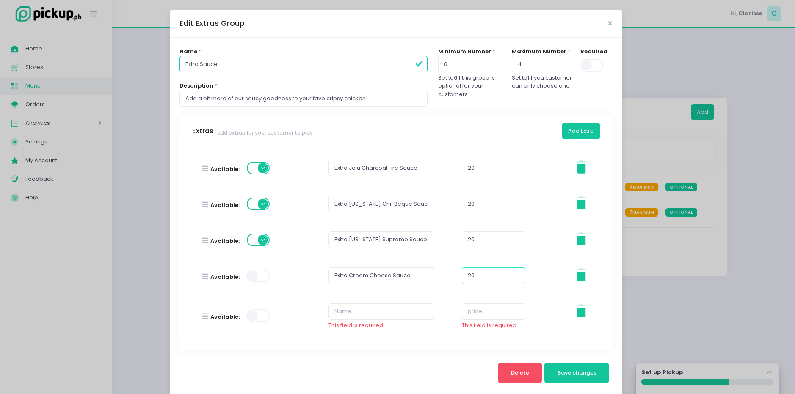
type input "20"
click at [253, 276] on span at bounding box center [259, 276] width 24 height 13
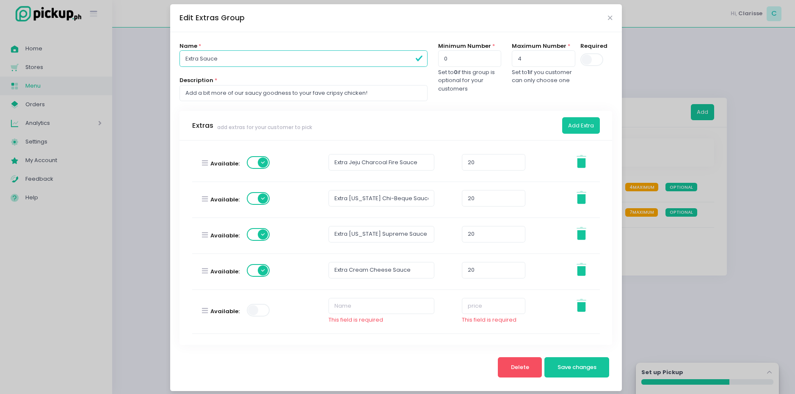
scroll to position [12, 0]
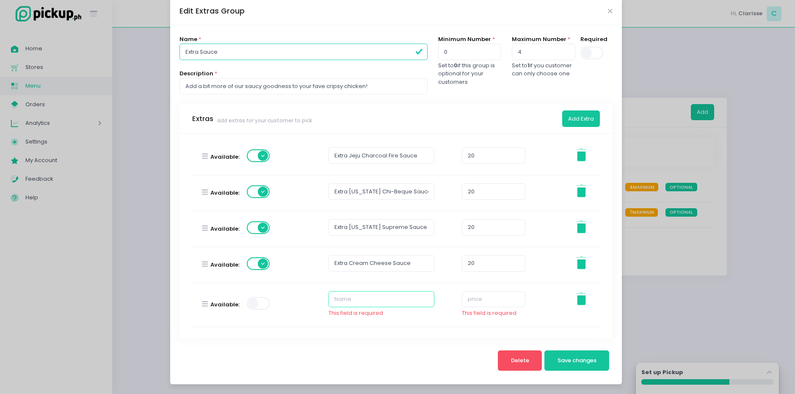
click at [367, 306] on input "text" at bounding box center [381, 299] width 106 height 16
type input "Extra Osaka HOT Soy Garlic"
click at [466, 302] on input "number" at bounding box center [493, 299] width 63 height 16
type input "3"
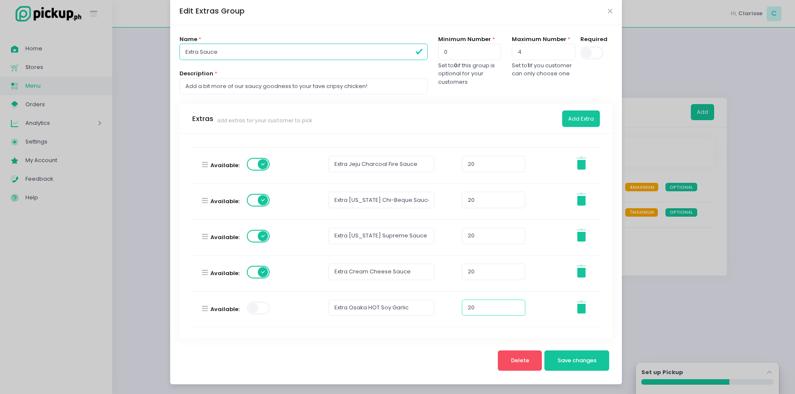
scroll to position [72, 0]
type input "20"
click at [579, 121] on button "Add Extra" at bounding box center [581, 118] width 38 height 16
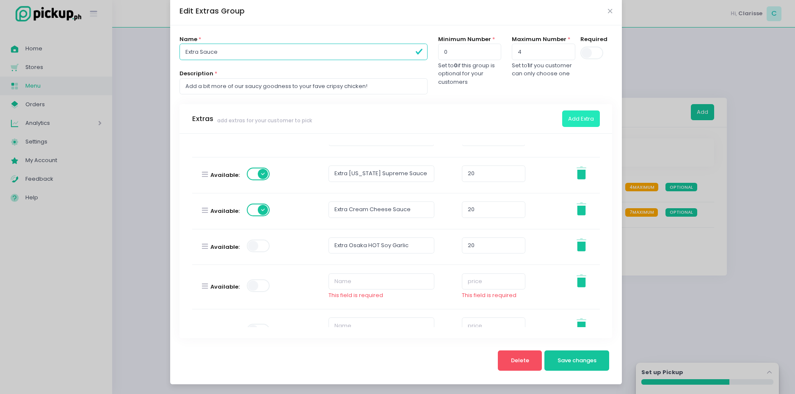
scroll to position [160, 0]
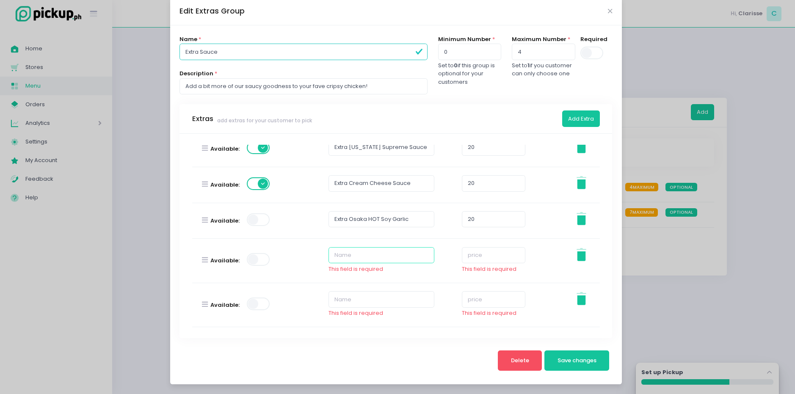
click at [359, 259] on input "text" at bounding box center [381, 255] width 106 height 16
type input "Extra Osaka Soy Garlic"
click at [499, 255] on input "number" at bounding box center [493, 255] width 63 height 16
type input "2"
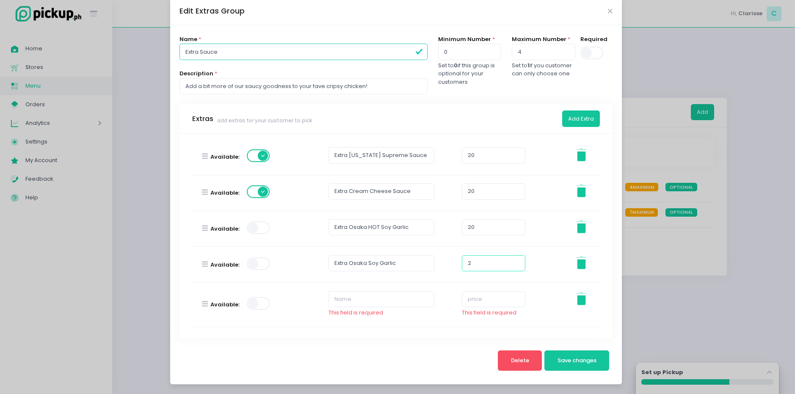
scroll to position [152, 0]
type input "20"
click at [367, 298] on input "text" at bounding box center [381, 299] width 106 height 16
type input "Extra Seoul Sweet and Spicy Sauce"
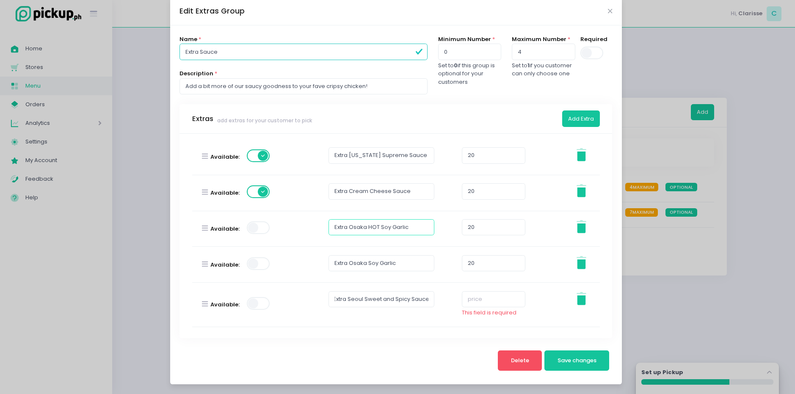
click at [414, 226] on input "Extra Osaka HOT Soy Garlic" at bounding box center [381, 227] width 106 height 16
type input "Extra Osaka HOT Soy Garlic Sauce"
click at [410, 268] on input "Extra Osaka Soy Garlic" at bounding box center [381, 263] width 106 height 16
type input "Extra Osaka Soy Garlic Sauce"
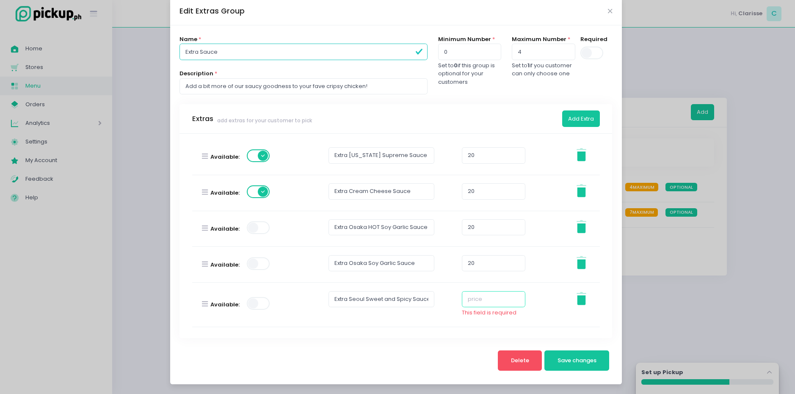
click at [474, 300] on input "number" at bounding box center [493, 299] width 63 height 16
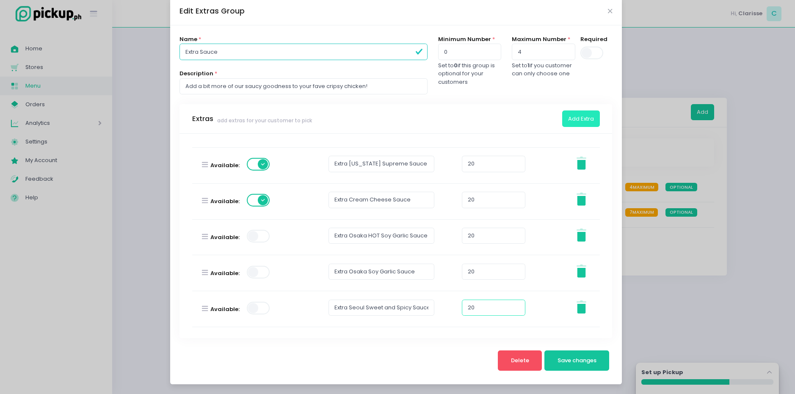
type input "20"
click at [564, 113] on button "Add Extra" at bounding box center [581, 118] width 38 height 16
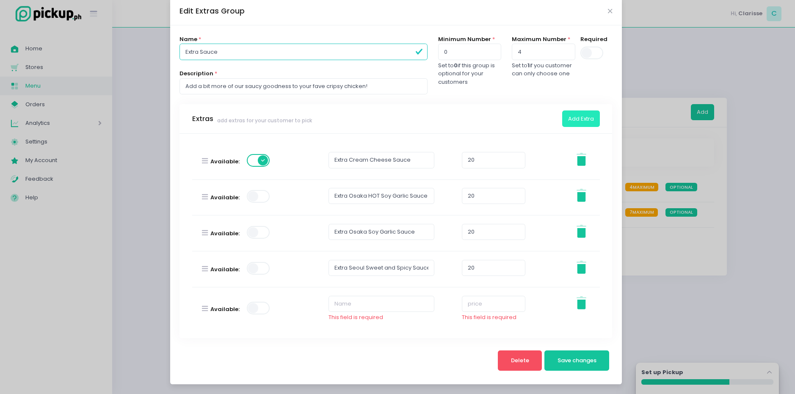
scroll to position [188, 0]
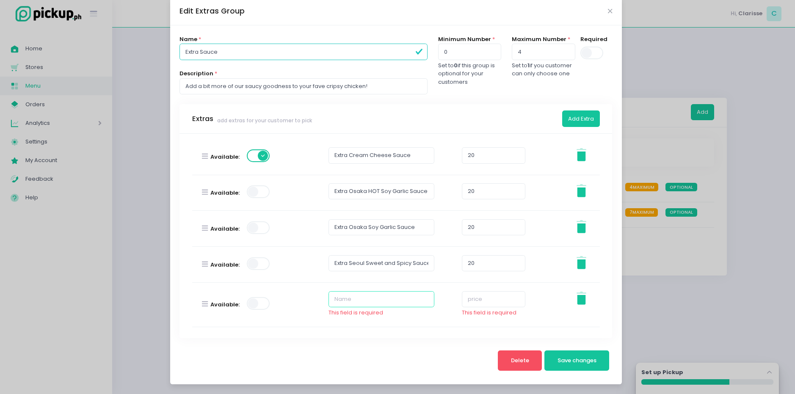
click at [360, 298] on input "text" at bounding box center [381, 299] width 106 height 16
type input "Extra Sichuan Mala-Boom"
click at [476, 294] on input "number" at bounding box center [493, 299] width 63 height 16
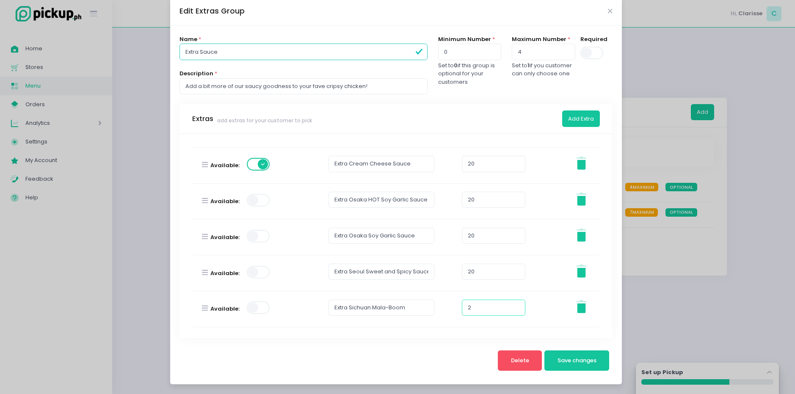
scroll to position [180, 0]
type input "20"
click at [559, 361] on span "Save changes" at bounding box center [576, 360] width 39 height 8
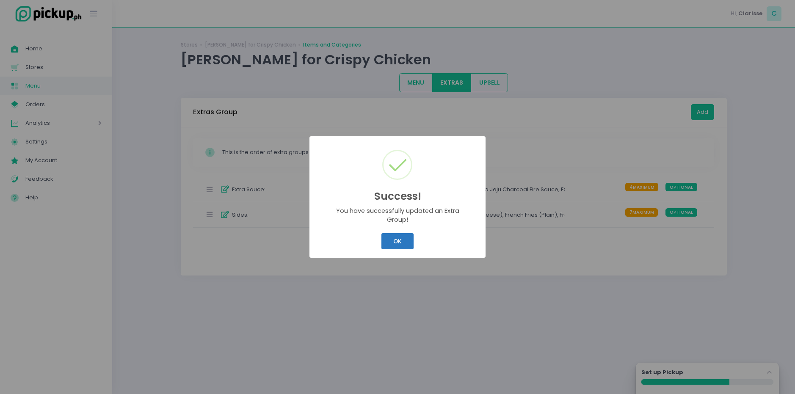
click at [385, 233] on button "OK" at bounding box center [397, 241] width 32 height 16
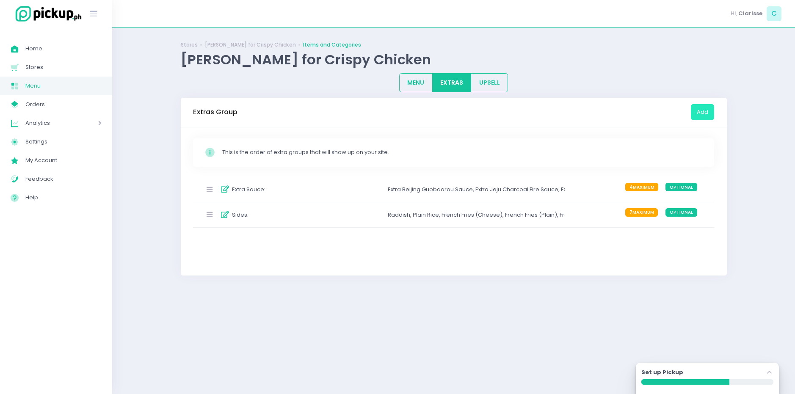
click at [706, 112] on button "Add" at bounding box center [702, 112] width 23 height 16
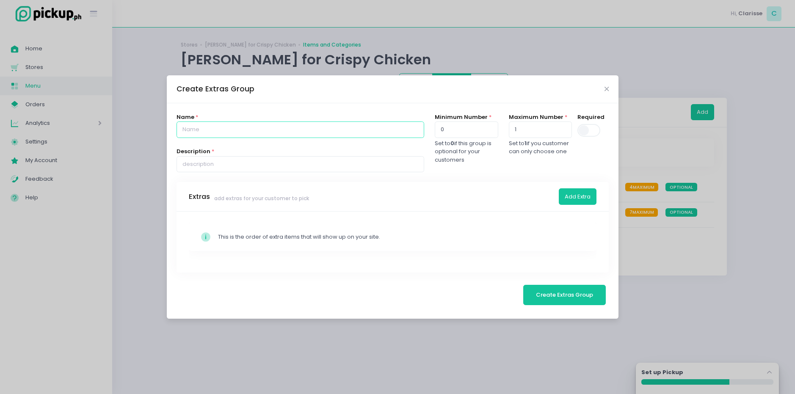
click at [305, 129] on input "text" at bounding box center [300, 129] width 248 height 16
click at [606, 90] on div "Create Extras Group" at bounding box center [393, 89] width 452 height 28
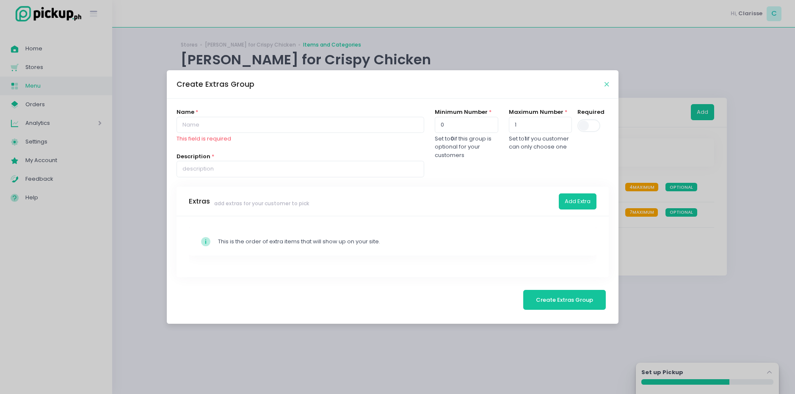
click at [605, 85] on icon "Close" at bounding box center [606, 84] width 4 height 6
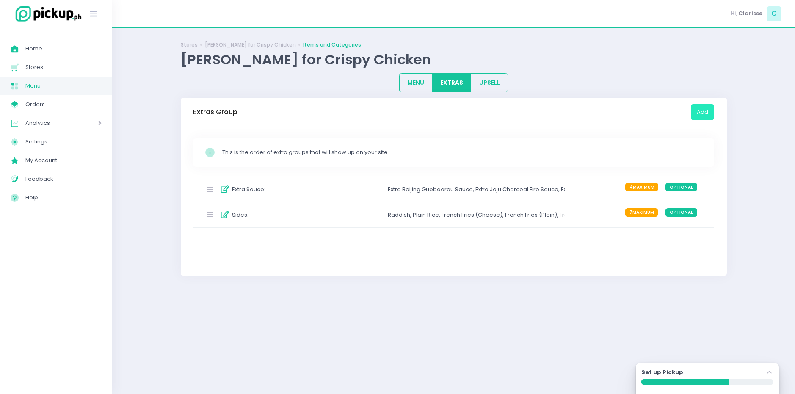
click at [657, 217] on label "7 MAXIMUM" at bounding box center [643, 215] width 36 height 14
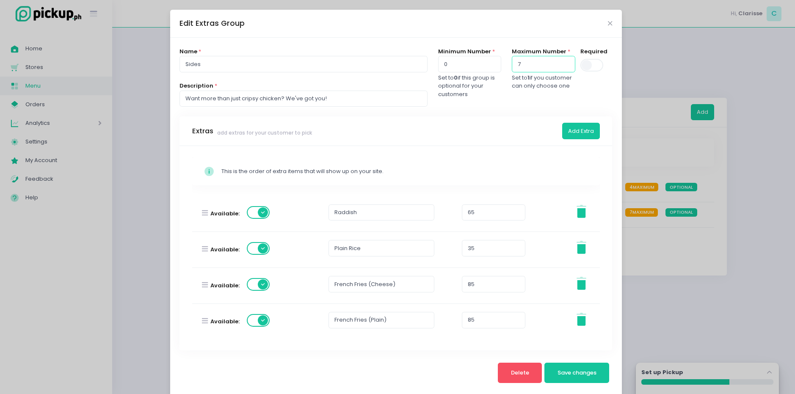
drag, startPoint x: 532, startPoint y: 66, endPoint x: 512, endPoint y: 67, distance: 19.9
click at [512, 67] on input "7" at bounding box center [543, 64] width 63 height 16
type input "8"
click at [557, 124] on div "Extras add extras for your customer to pick Add Extra" at bounding box center [395, 131] width 433 height 30
click at [568, 129] on button "Add Extra" at bounding box center [581, 131] width 38 height 16
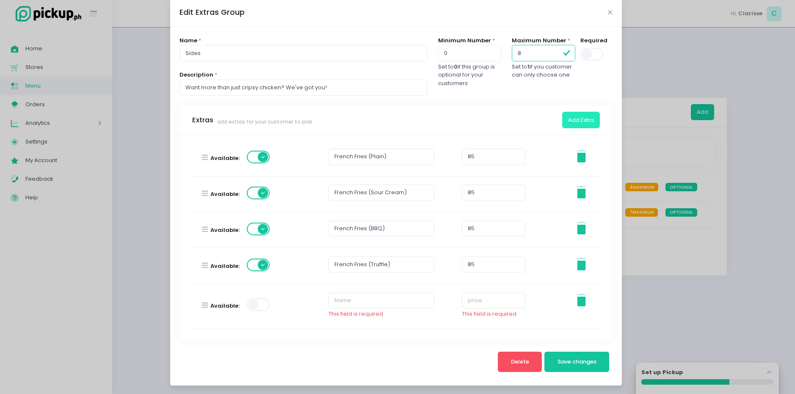
scroll to position [12, 0]
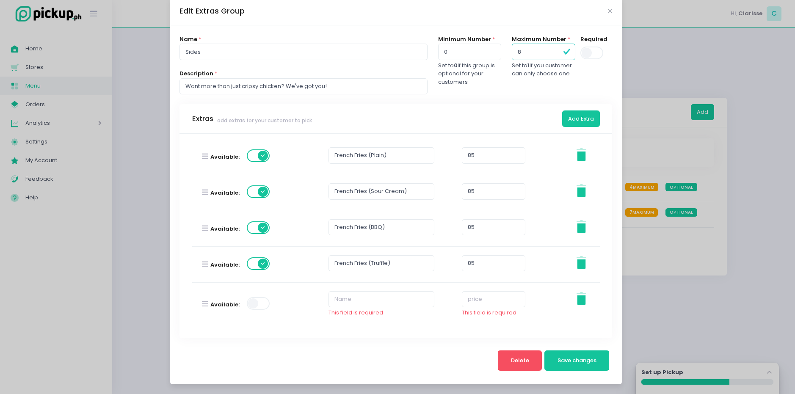
click at [256, 306] on span at bounding box center [259, 303] width 24 height 13
click at [328, 300] on input "text" at bounding box center [381, 299] width 106 height 16
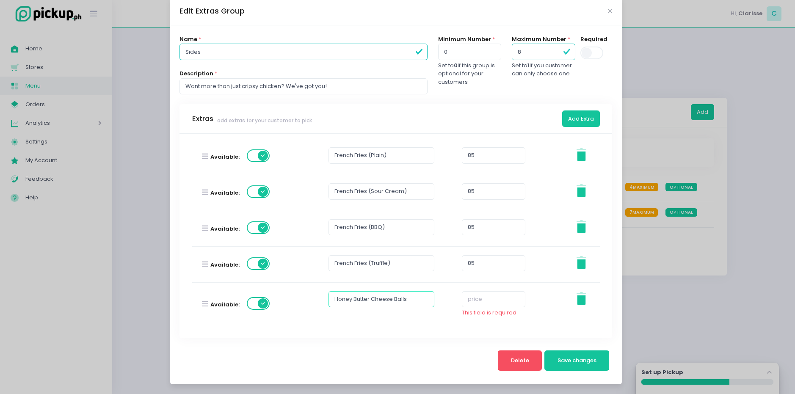
type input "Honey Butter Cheese Balls"
click at [468, 300] on input "number" at bounding box center [493, 299] width 63 height 16
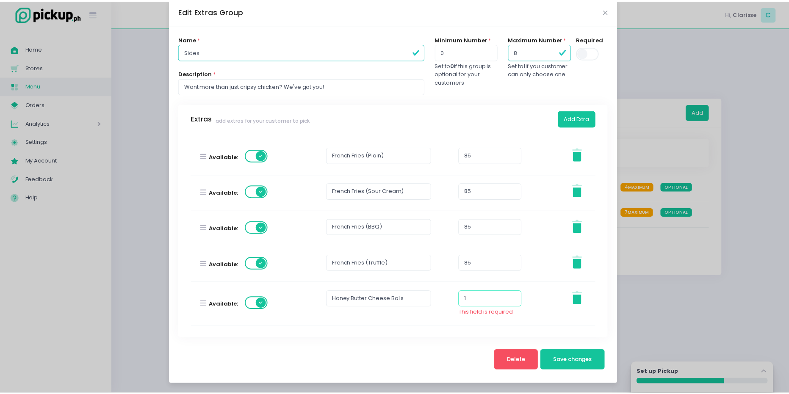
scroll to position [144, 0]
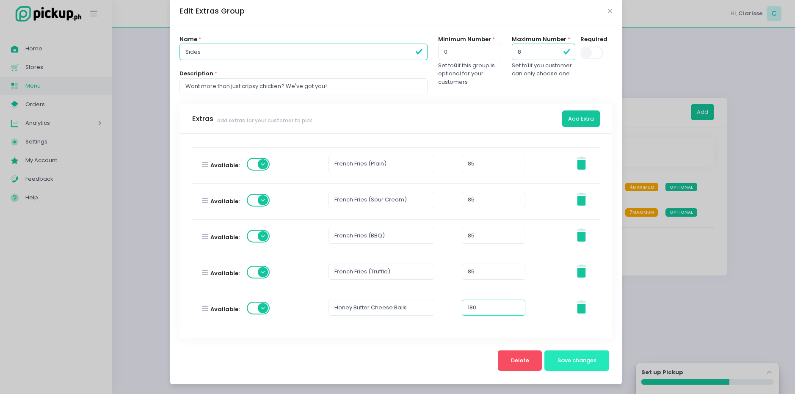
type input "180"
click at [574, 364] on span "Save changes" at bounding box center [576, 360] width 39 height 8
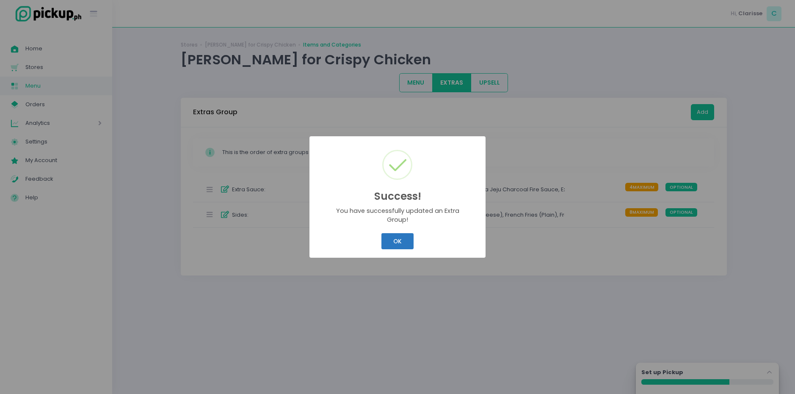
click at [397, 245] on button "OK" at bounding box center [397, 241] width 32 height 16
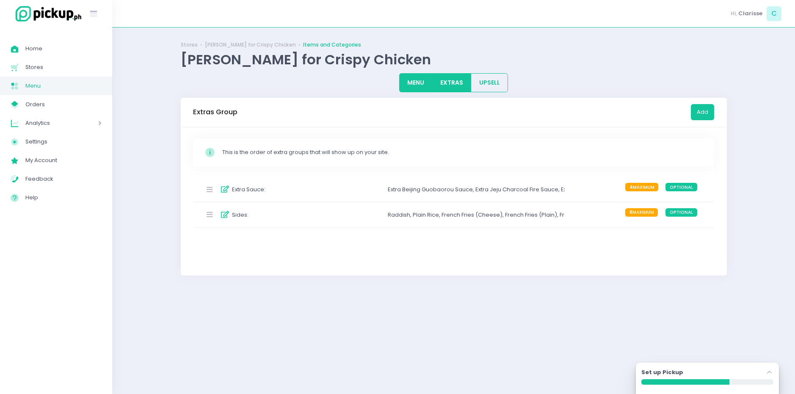
click at [415, 86] on button "MENU" at bounding box center [415, 82] width 33 height 19
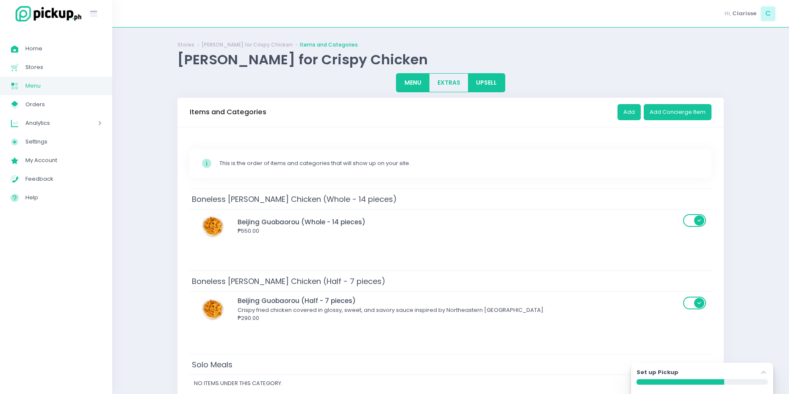
click at [484, 79] on button "UPSELL" at bounding box center [486, 82] width 37 height 19
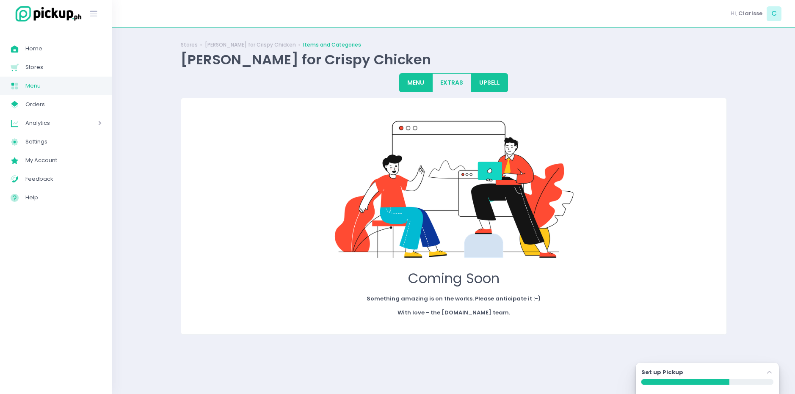
click at [418, 86] on button "MENU" at bounding box center [415, 82] width 33 height 19
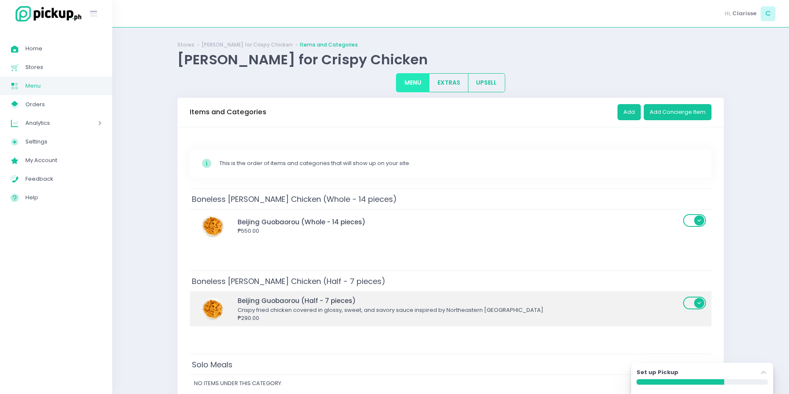
click at [485, 310] on div "Crispy fried chicken covered in glossy, sweet, and savory sauce inspired by Nor…" at bounding box center [458, 310] width 443 height 8
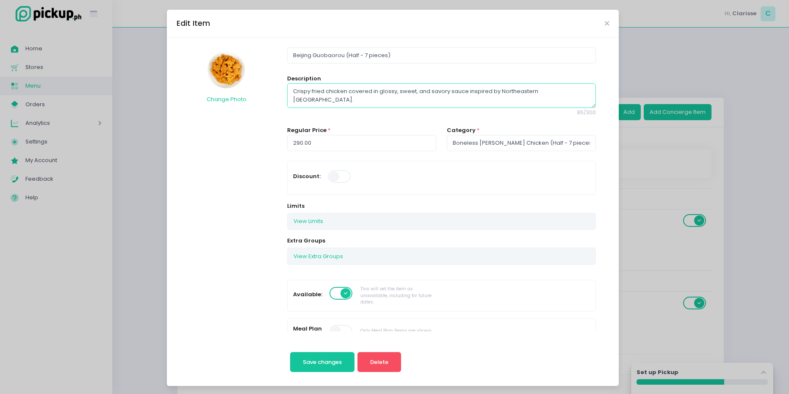
drag, startPoint x: 556, startPoint y: 91, endPoint x: 462, endPoint y: 99, distance: 94.7
click at [462, 99] on textarea "Crispy fried chicken covered in glossy, sweet, and savory sauce inspired by Nor…" at bounding box center [441, 95] width 308 height 25
click at [290, 92] on textarea "Crispy fried chicken covered in glossy, sweet, and savory sauce beloved by Beij…" at bounding box center [441, 95] width 308 height 25
click at [292, 93] on textarea "Crispy fried chicken covered in glossy, sweet, and savory sauce beloved by Beij…" at bounding box center [441, 95] width 308 height 25
type textarea "Korean crispy fried chicken covered in glossy, sweet, and savory sauce beloved …"
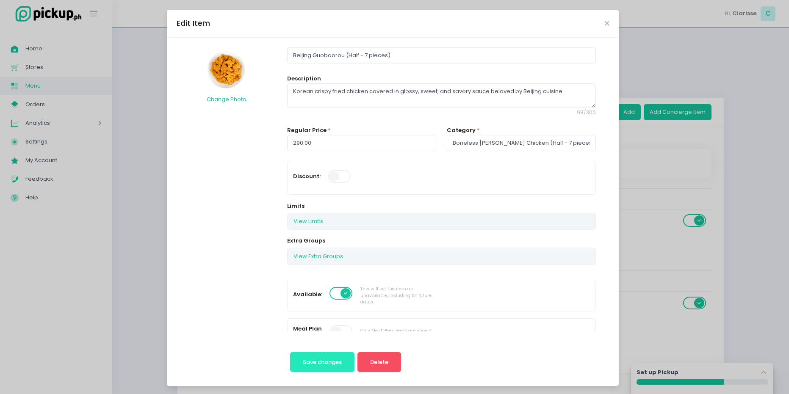
click at [321, 370] on button "Save changes" at bounding box center [322, 362] width 65 height 20
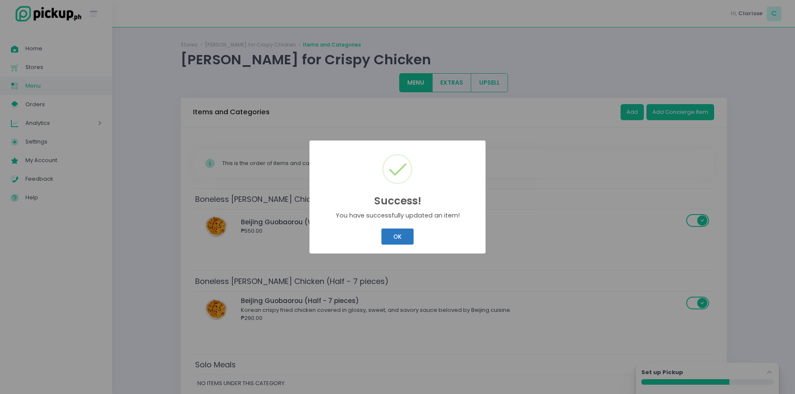
click at [406, 232] on button "OK" at bounding box center [397, 237] width 32 height 16
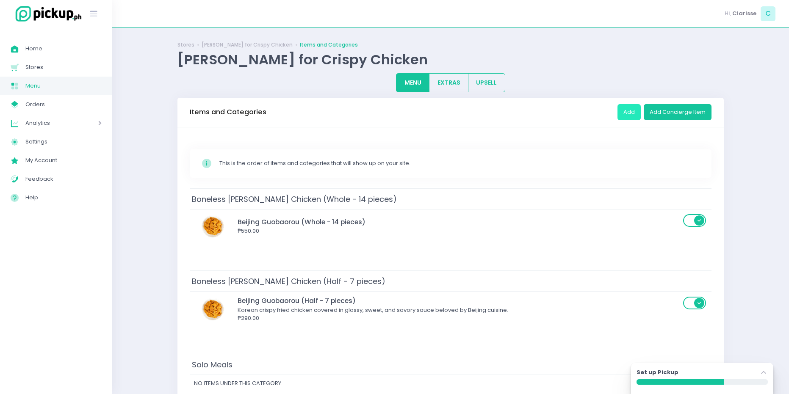
click at [631, 113] on button "Add" at bounding box center [628, 112] width 23 height 16
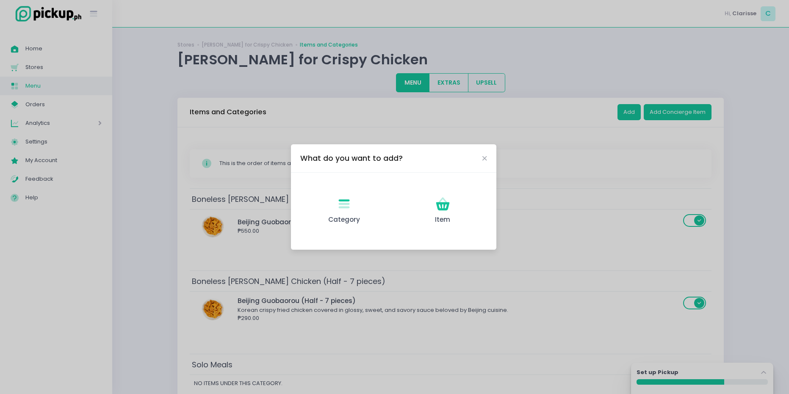
click at [450, 124] on div "What do you want to add? Category Created with Sketch. Category Item Created wi…" at bounding box center [394, 197] width 789 height 394
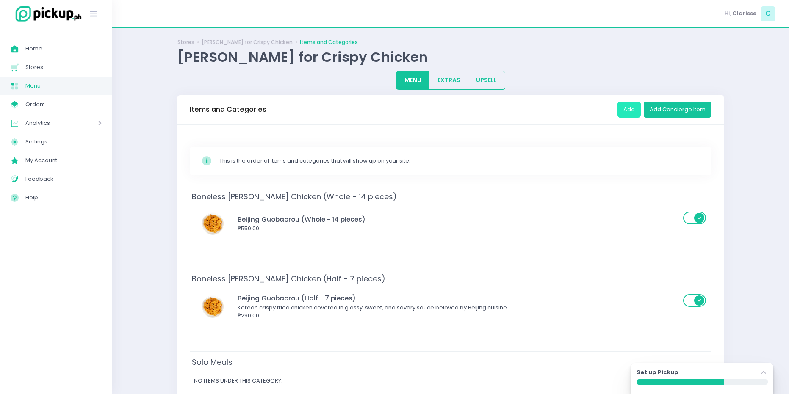
scroll to position [0, 0]
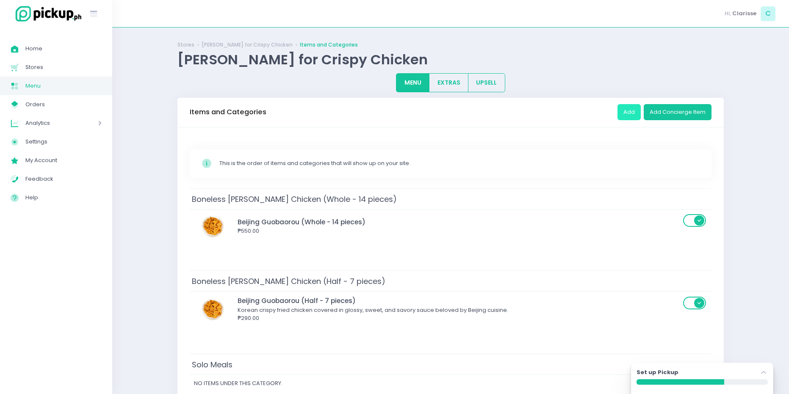
click at [635, 113] on button "Add" at bounding box center [628, 112] width 23 height 16
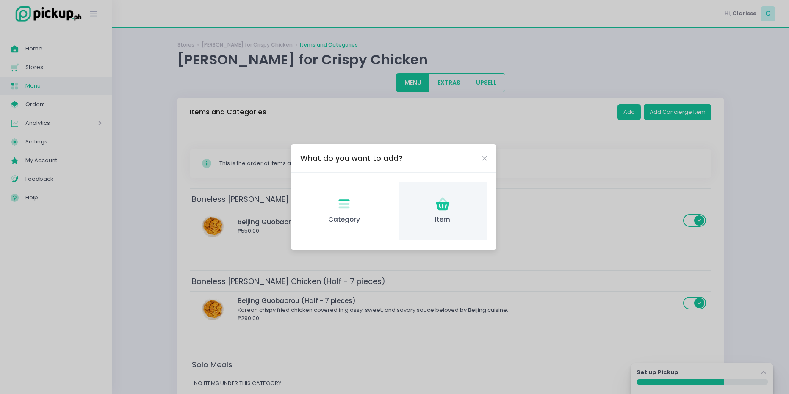
click at [449, 210] on icon "Item Created with Sketch." at bounding box center [442, 204] width 17 height 17
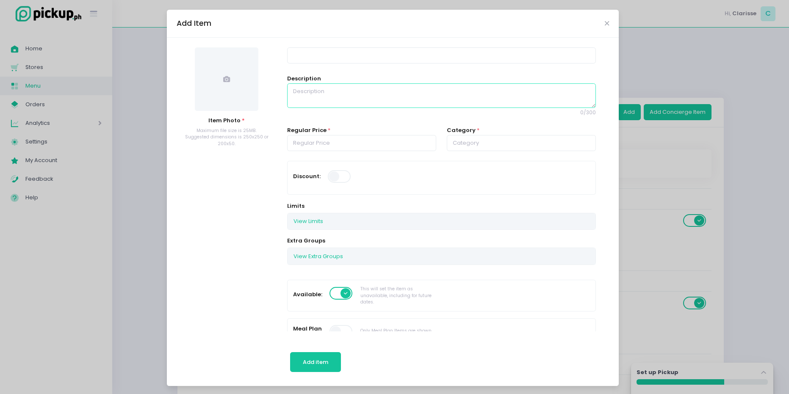
click at [434, 83] on textarea at bounding box center [441, 95] width 308 height 25
click at [422, 53] on input at bounding box center [441, 55] width 308 height 16
type input "Pork Galbi"
click at [331, 95] on textarea at bounding box center [441, 95] width 308 height 25
click at [314, 92] on textarea at bounding box center [441, 95] width 308 height 25
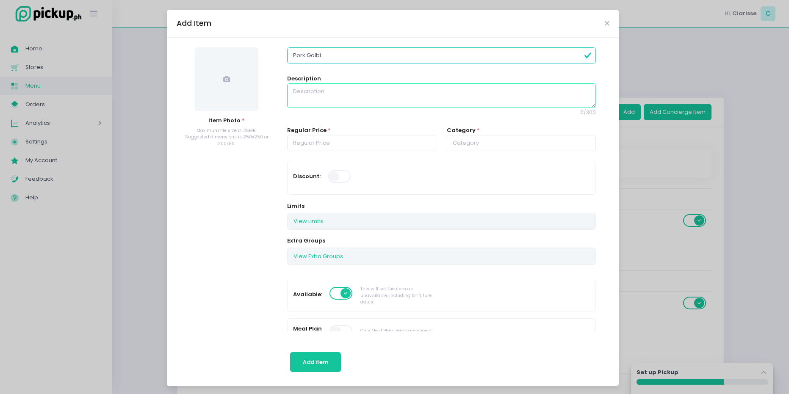
click at [309, 93] on textarea at bounding box center [441, 95] width 308 height 25
click at [354, 223] on div "View Limits" at bounding box center [440, 221] width 307 height 16
click at [305, 218] on button "View Limits" at bounding box center [307, 221] width 41 height 16
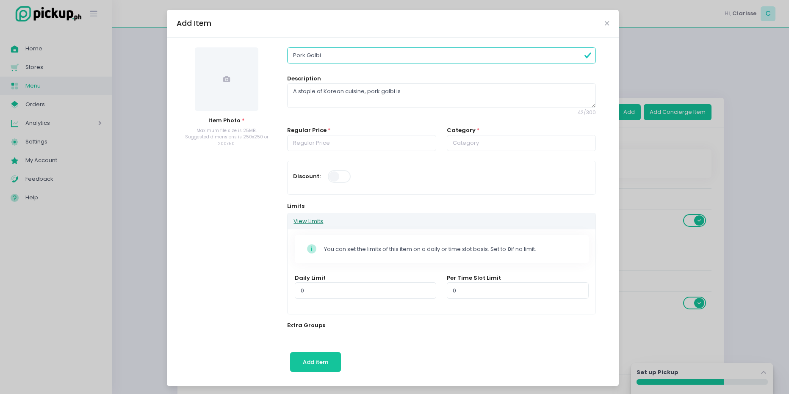
click at [306, 222] on button "View Limits" at bounding box center [307, 221] width 41 height 16
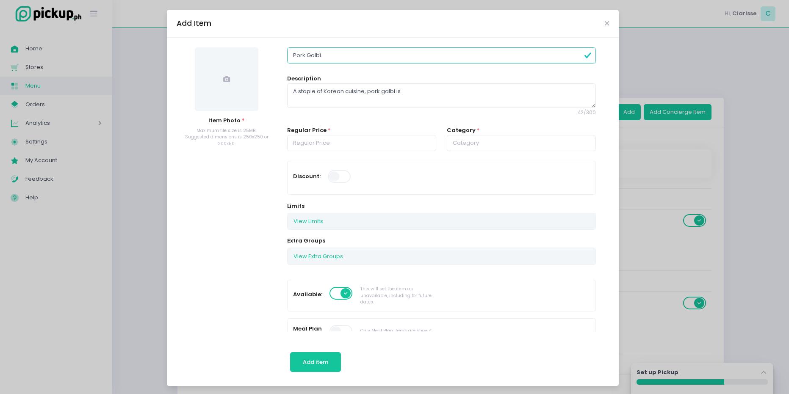
click at [230, 81] on span at bounding box center [226, 78] width 63 height 63
click at [231, 83] on span at bounding box center [226, 78] width 63 height 63
click at [216, 78] on img at bounding box center [226, 78] width 63 height 63
click at [411, 88] on textarea "A staple of Korean cuisine, pork galbi is" at bounding box center [441, 95] width 308 height 25
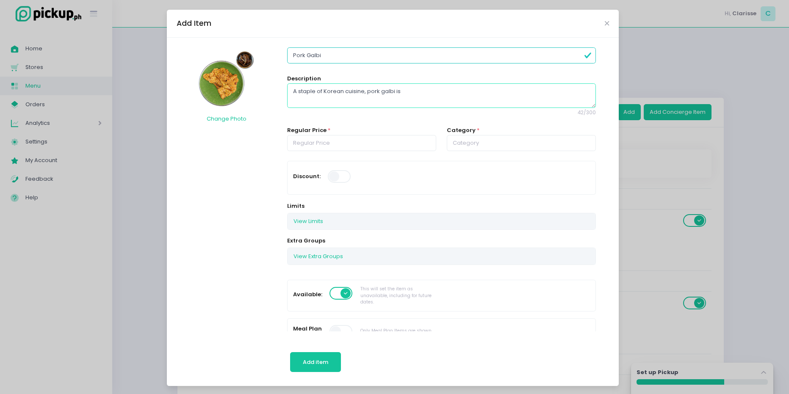
drag, startPoint x: 406, startPoint y: 91, endPoint x: 362, endPoint y: 93, distance: 43.6
click at [362, 93] on textarea "A staple of Korean cuisine, pork galbi is" at bounding box center [441, 95] width 308 height 25
type textarea "A staple of Korean cuisine with our own [PERSON_NAME] twist! These pork ribs ar…"
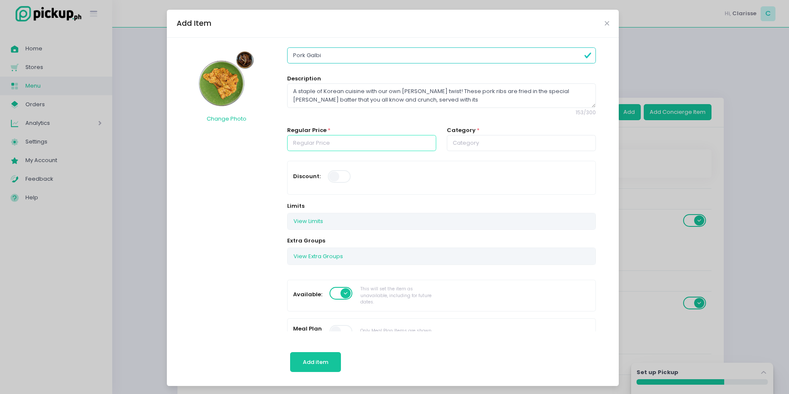
click at [318, 138] on input "number" at bounding box center [361, 143] width 149 height 16
type input "185.00"
click at [453, 142] on input "text" at bounding box center [521, 143] width 149 height 16
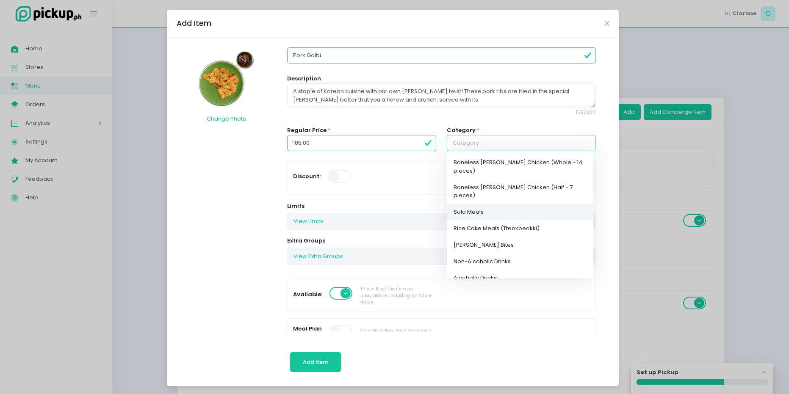
click at [484, 204] on link "Solo Meals" at bounding box center [520, 212] width 146 height 17
type input "Solo Meals"
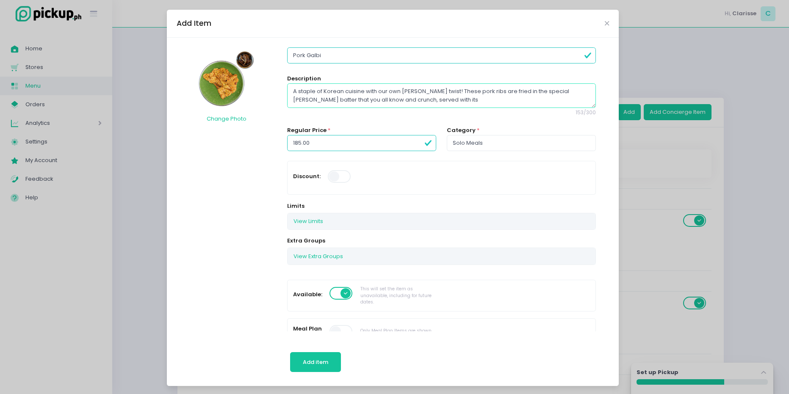
click at [422, 101] on textarea "A staple of Korean cuisine with our own [PERSON_NAME] twist! These pork ribs ar…" at bounding box center [441, 95] width 308 height 25
drag, startPoint x: 414, startPoint y: 100, endPoint x: 403, endPoint y: 99, distance: 11.5
click at [403, 99] on textarea "A staple of Korean cuisine with our own [PERSON_NAME] twist! These pork ribs ar…" at bounding box center [441, 95] width 308 height 25
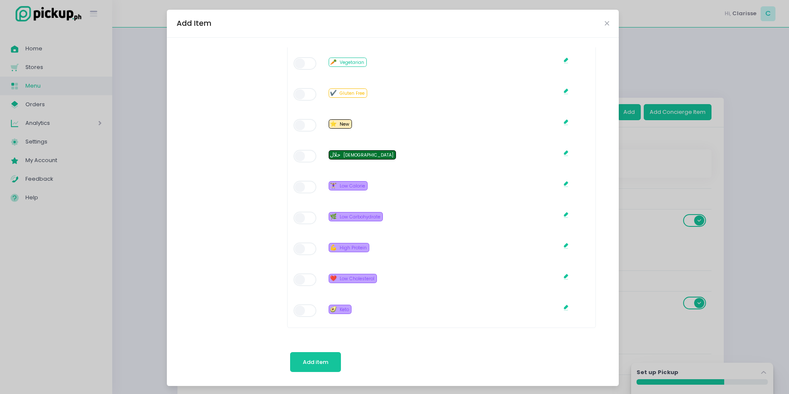
scroll to position [586, 0]
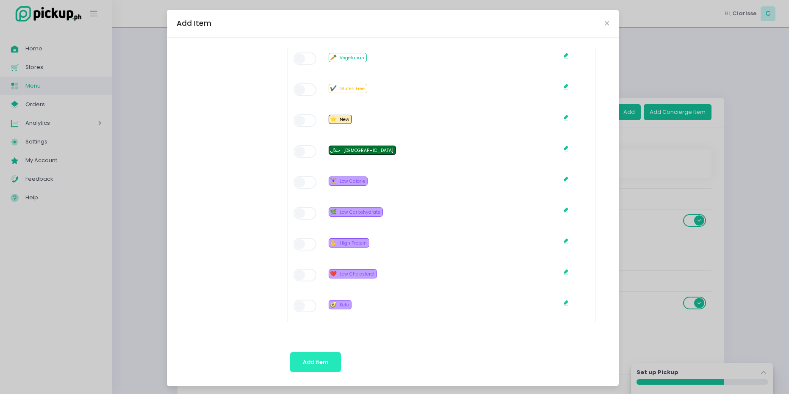
type textarea "A staple of Korean cuisine with our own [PERSON_NAME] twist! These pork ribs ar…"
click at [324, 364] on span "Add item" at bounding box center [315, 362] width 25 height 8
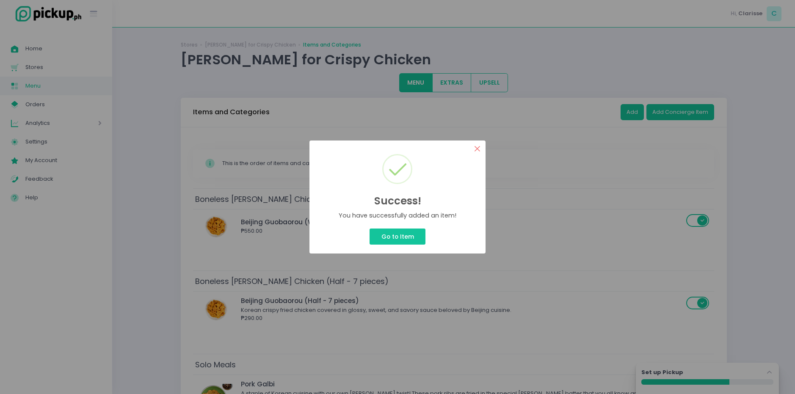
click at [479, 147] on button "×" at bounding box center [477, 149] width 17 height 17
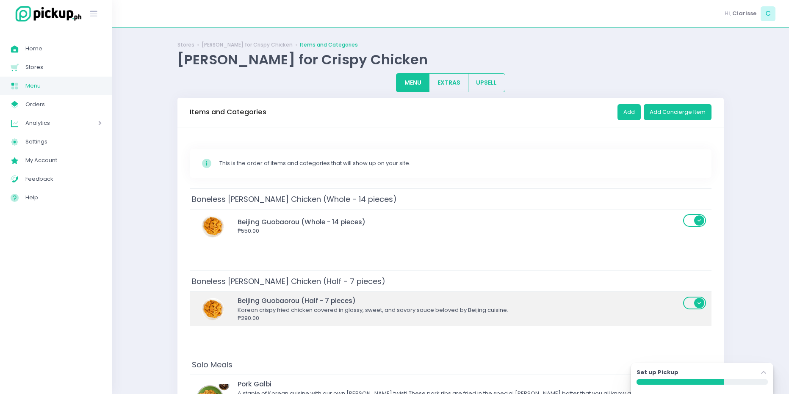
click at [369, 315] on div "₱290.00" at bounding box center [458, 318] width 443 height 8
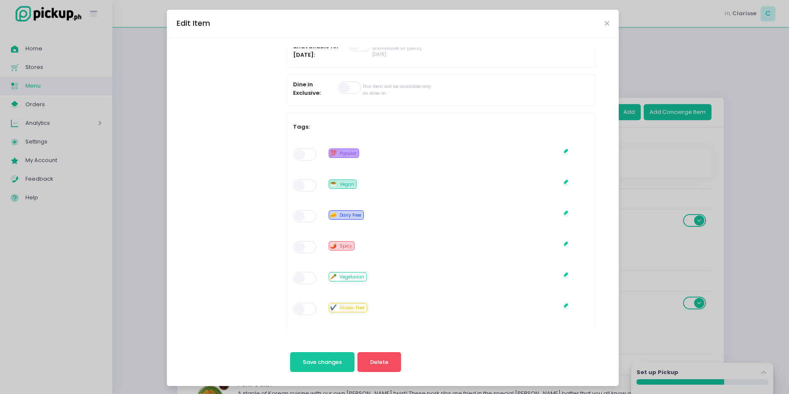
scroll to position [423, 0]
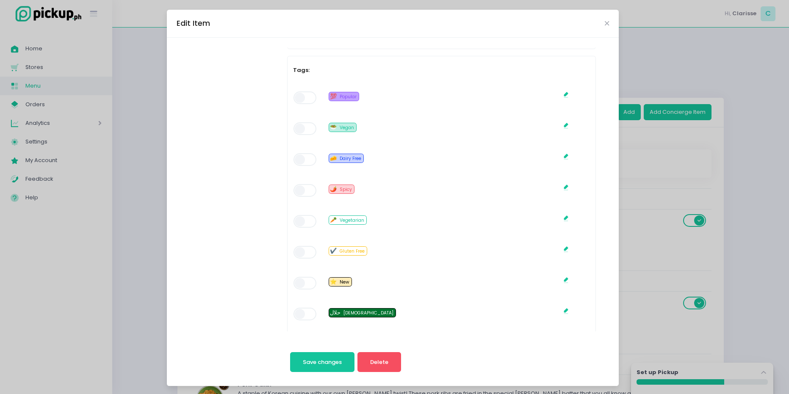
click at [300, 94] on span at bounding box center [305, 97] width 24 height 13
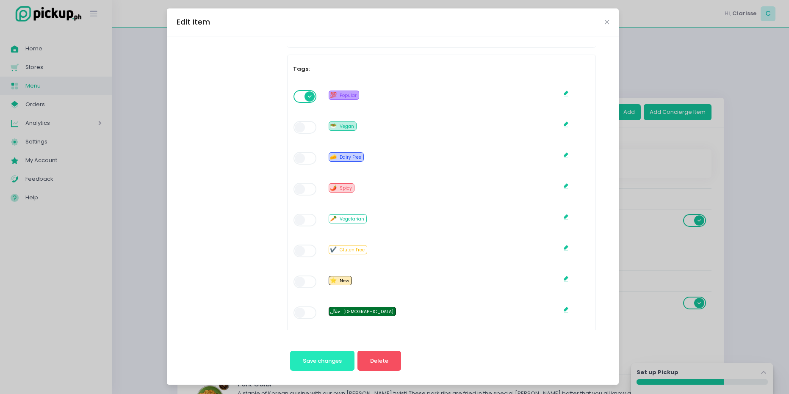
click at [312, 361] on span "Save changes" at bounding box center [322, 361] width 39 height 8
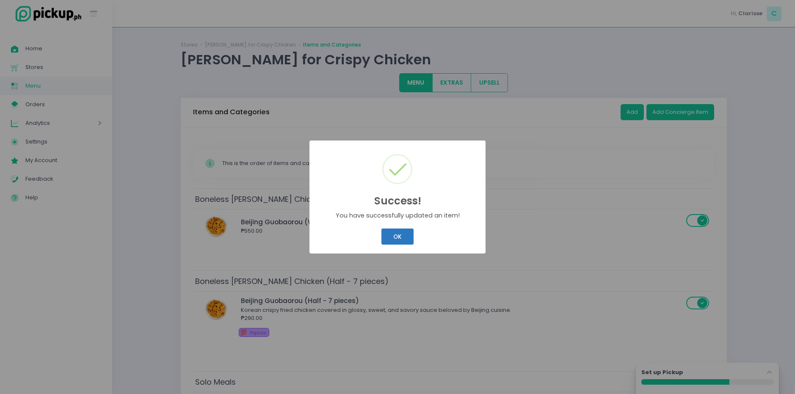
click at [396, 233] on button "OK" at bounding box center [397, 237] width 32 height 16
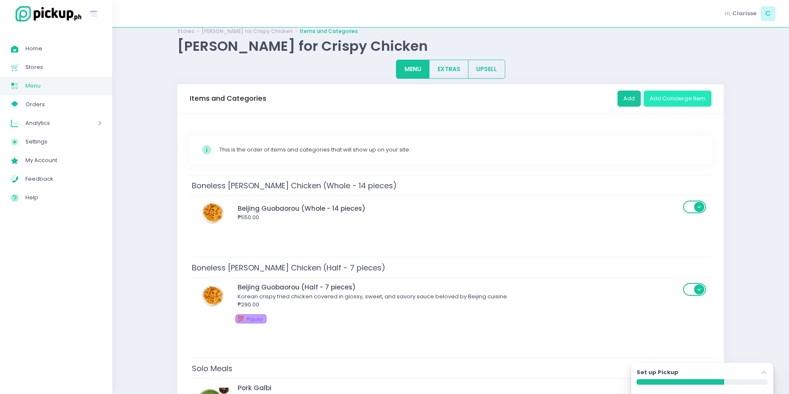
scroll to position [0, 0]
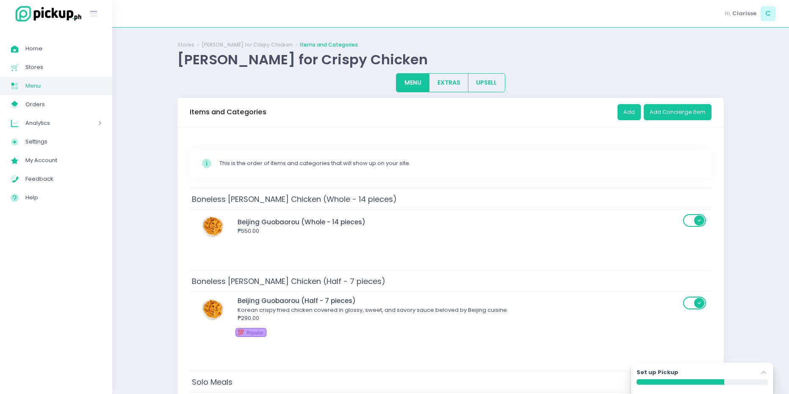
click at [625, 103] on div "Add Add Concierge Item" at bounding box center [664, 112] width 94 height 24
click at [625, 106] on button "Add" at bounding box center [628, 112] width 23 height 16
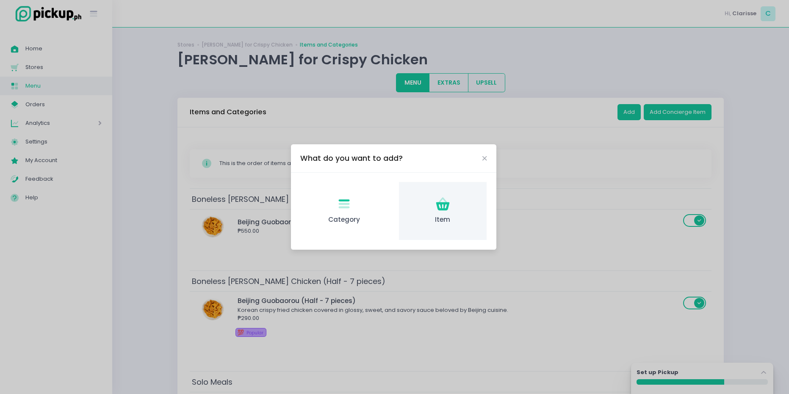
click at [473, 185] on div "Item Created with Sketch. Item" at bounding box center [443, 211] width 88 height 58
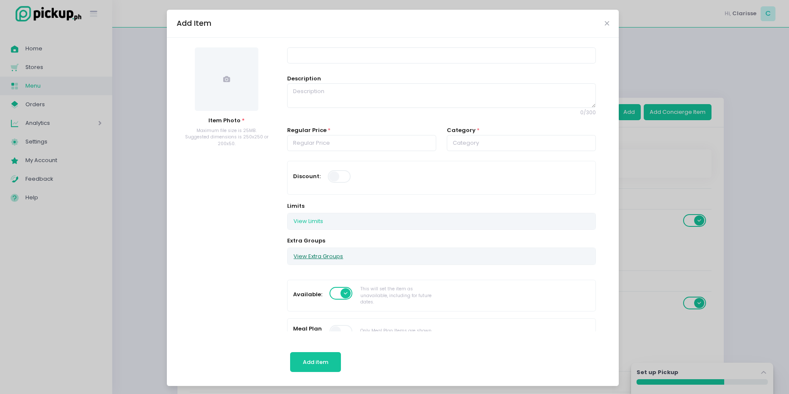
click at [310, 252] on button "View Extra Groups" at bounding box center [317, 256] width 61 height 16
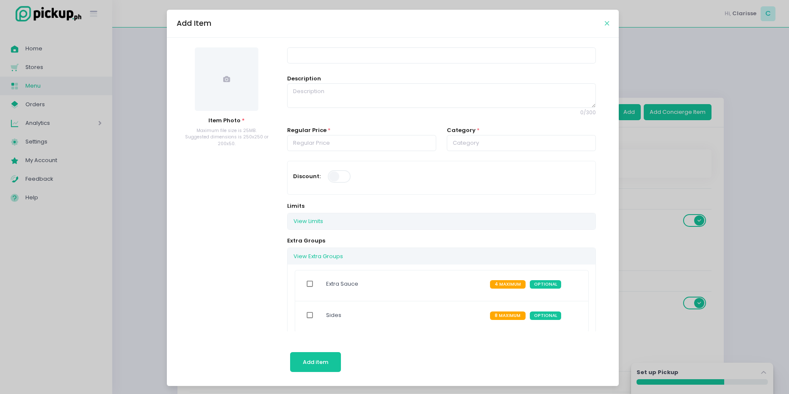
click at [604, 26] on div "Add Item" at bounding box center [393, 24] width 452 height 28
click at [604, 25] on icon "Close" at bounding box center [606, 23] width 4 height 6
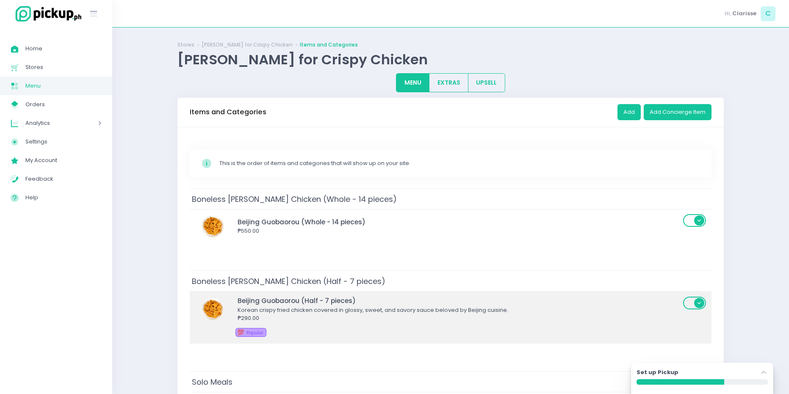
click at [395, 308] on div "Korean crispy fried chicken covered in glossy, sweet, and savory sauce beloved …" at bounding box center [458, 310] width 443 height 8
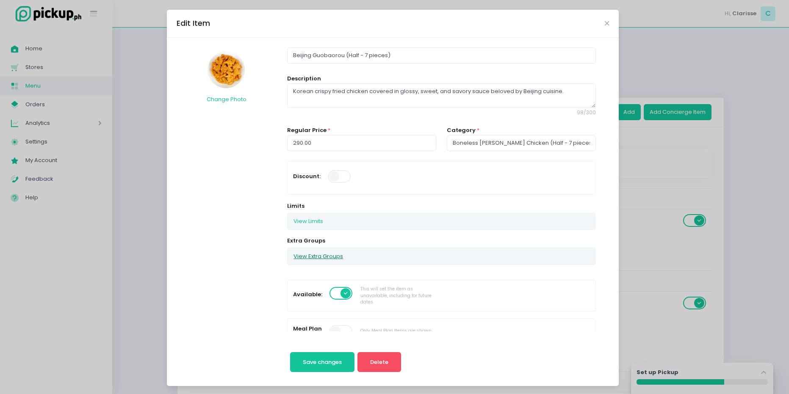
click at [313, 253] on button "View Extra Groups" at bounding box center [317, 256] width 61 height 16
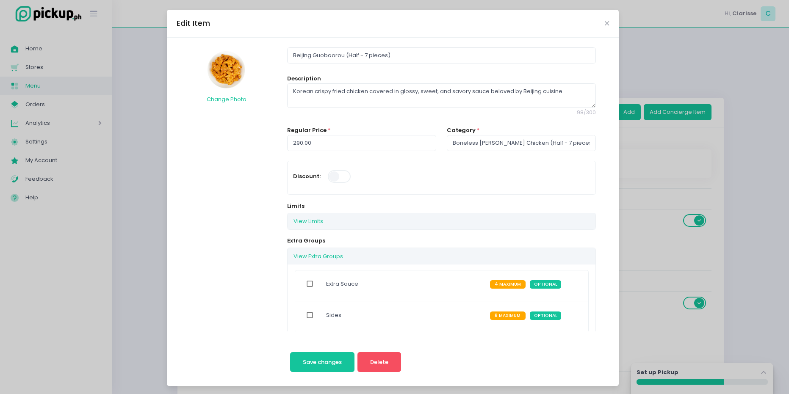
click at [303, 287] on input "checkbox" at bounding box center [310, 283] width 16 height 19
checkbox input "true"
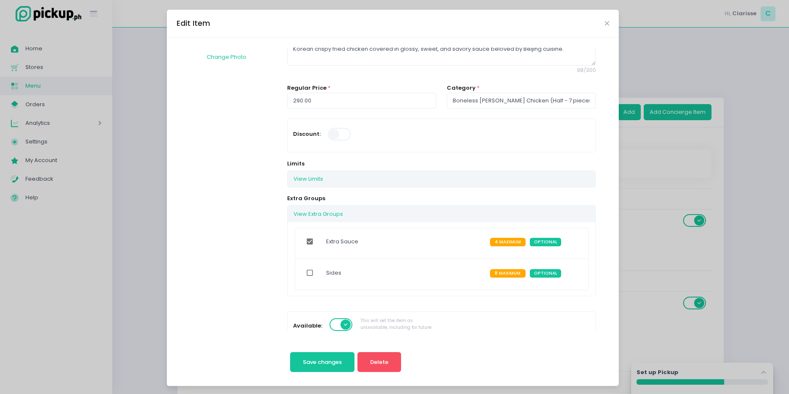
click at [302, 273] on input "checkbox" at bounding box center [310, 272] width 16 height 19
checkbox input "true"
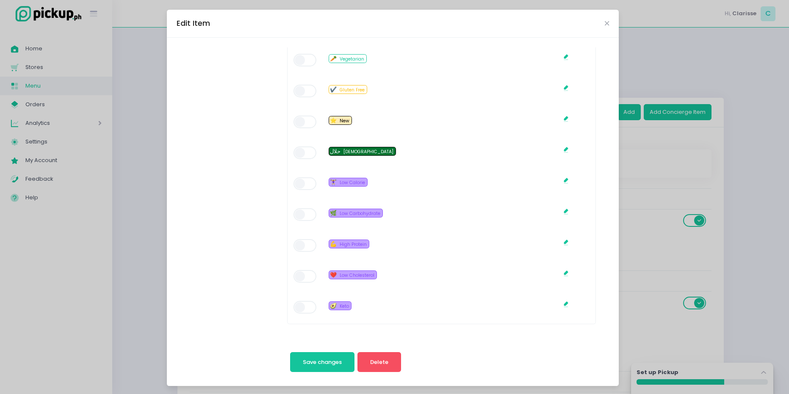
scroll to position [660, 0]
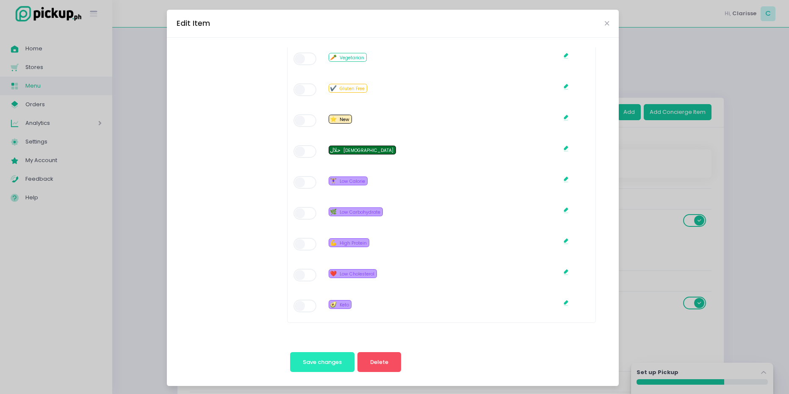
click at [319, 367] on button "Save changes" at bounding box center [322, 362] width 65 height 20
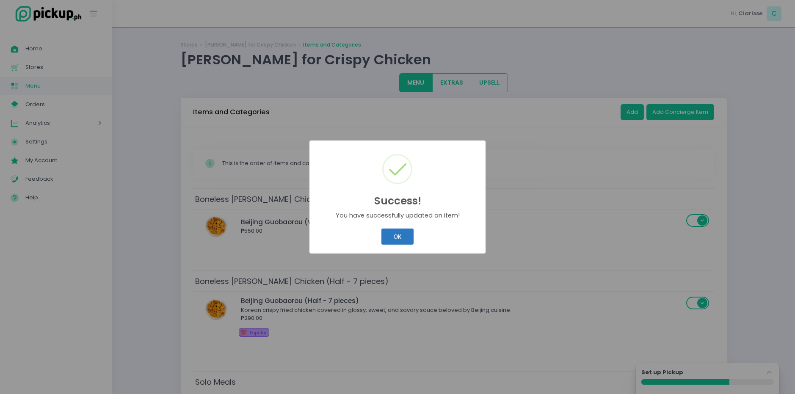
click at [400, 239] on button "OK" at bounding box center [397, 237] width 32 height 16
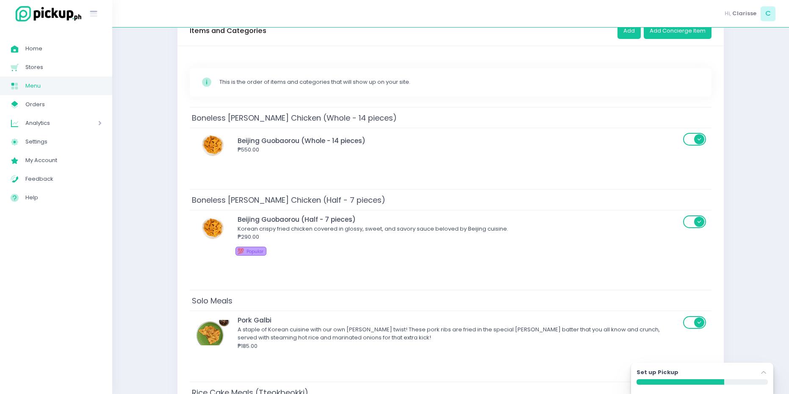
scroll to position [85, 0]
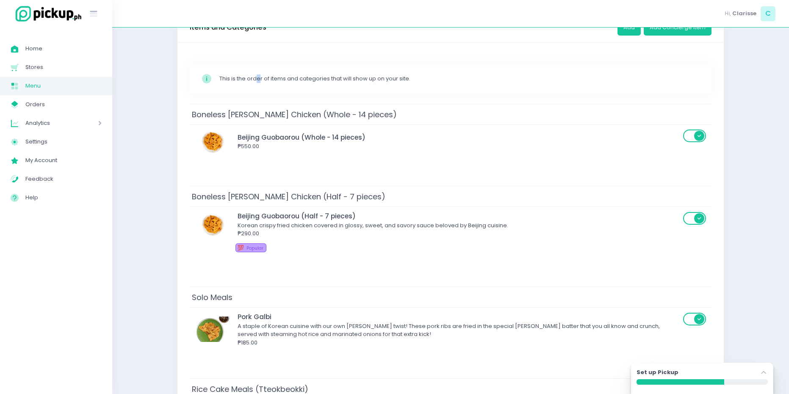
click at [258, 44] on div "Stockholm-icons / Code / Info-circle Created with Sketch. This is the order of …" at bounding box center [450, 347] width 546 height 608
click at [193, 73] on div "Stockholm-icons / Code / Info-circle Created with Sketch. This is the order of …" at bounding box center [450, 79] width 521 height 28
click at [205, 78] on circle at bounding box center [206, 78] width 9 height 9
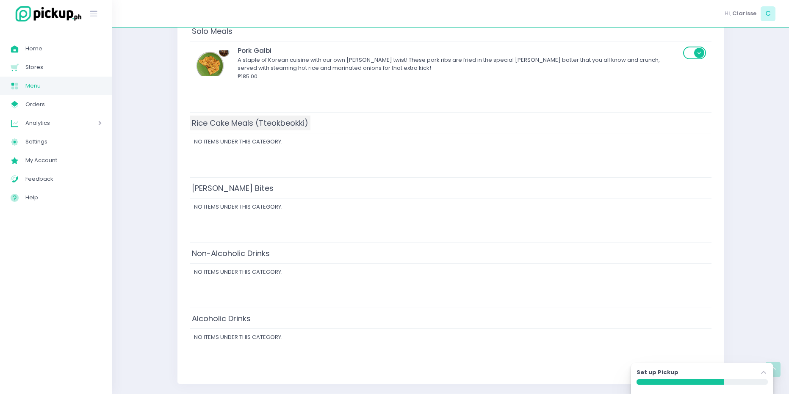
scroll to position [351, 0]
click at [227, 192] on span "[PERSON_NAME] Bites" at bounding box center [233, 187] width 86 height 15
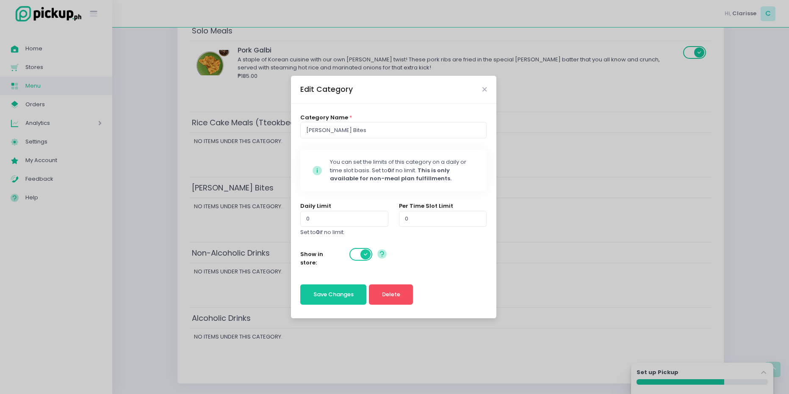
click at [251, 196] on div "Edit Category Category Name * [PERSON_NAME] Bites Stockholm-icons / Code / Info…" at bounding box center [394, 197] width 789 height 394
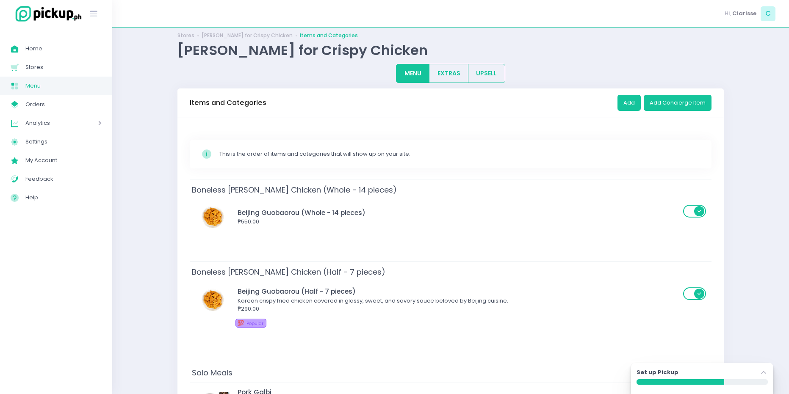
scroll to position [0, 0]
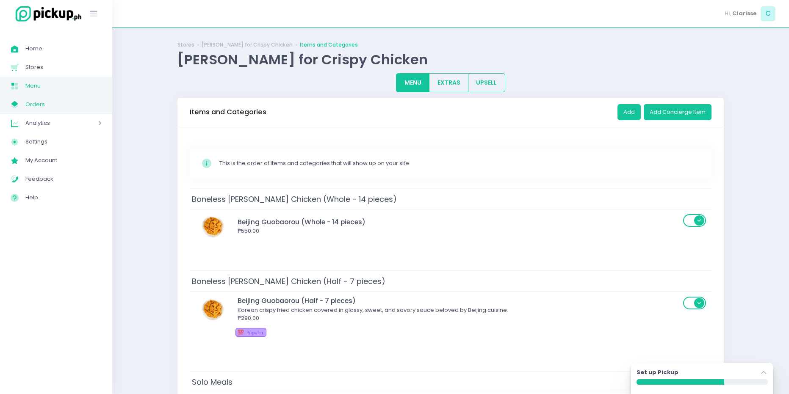
click at [65, 105] on span "Orders" at bounding box center [63, 104] width 76 height 11
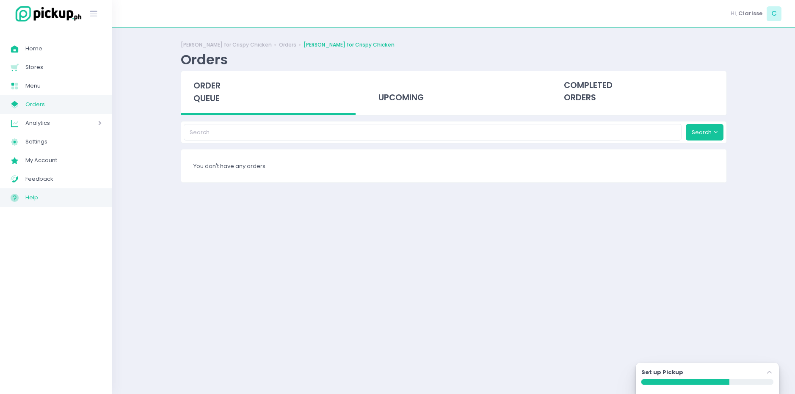
click at [53, 196] on span "Help" at bounding box center [63, 197] width 76 height 11
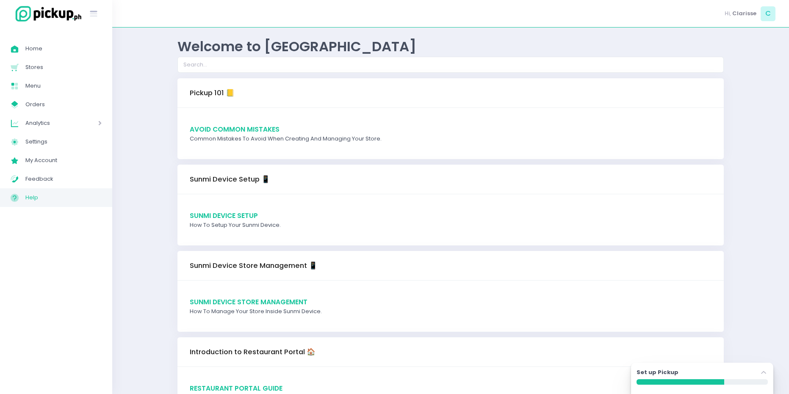
click at [211, 130] on span "Avoid Common Mistakes" at bounding box center [235, 129] width 90 height 9
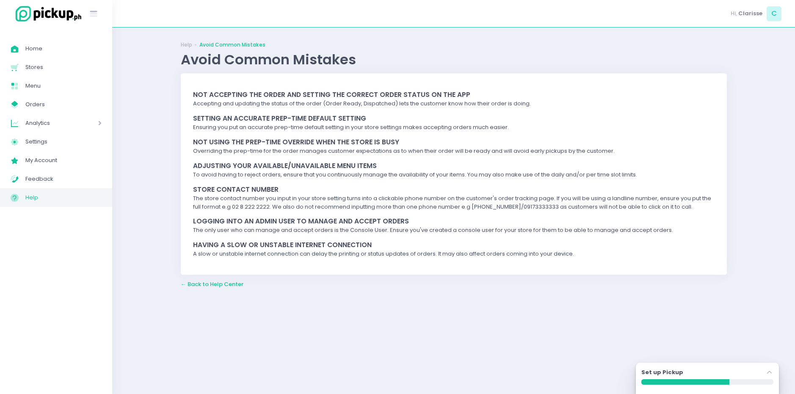
click at [224, 284] on span "← Back to Help Center" at bounding box center [212, 284] width 63 height 8
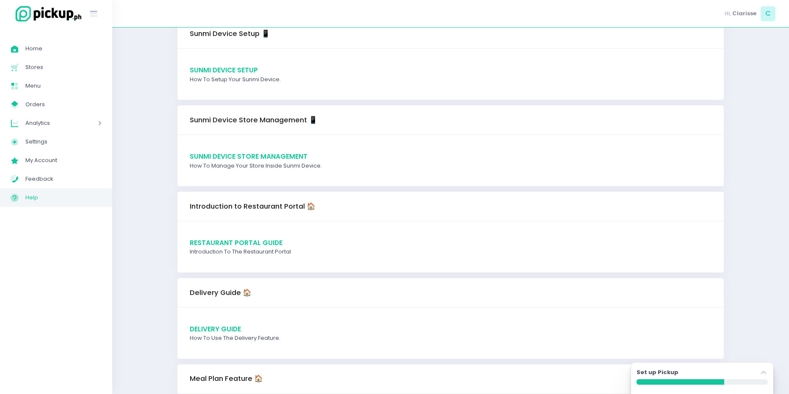
scroll to position [169, 0]
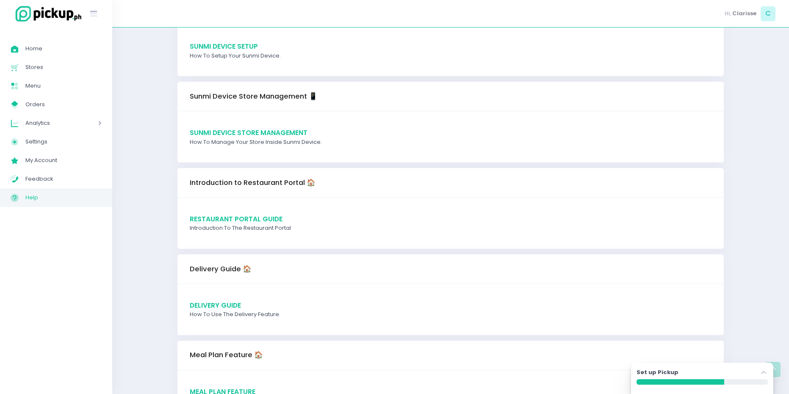
click at [227, 303] on span "Delivery Guide" at bounding box center [215, 305] width 51 height 9
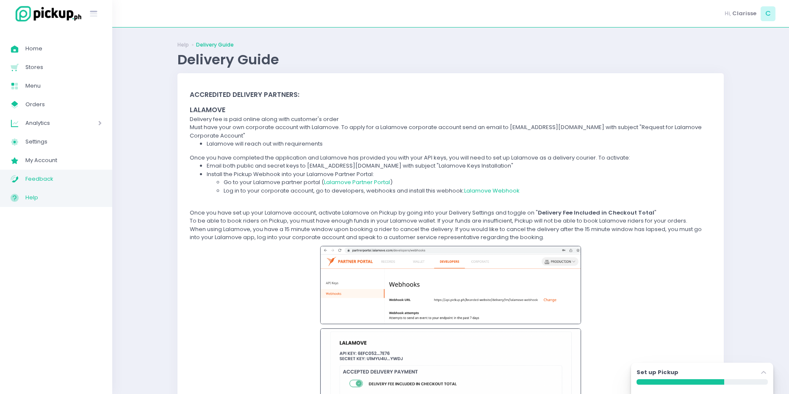
click at [47, 174] on span "Feedback" at bounding box center [63, 179] width 76 height 11
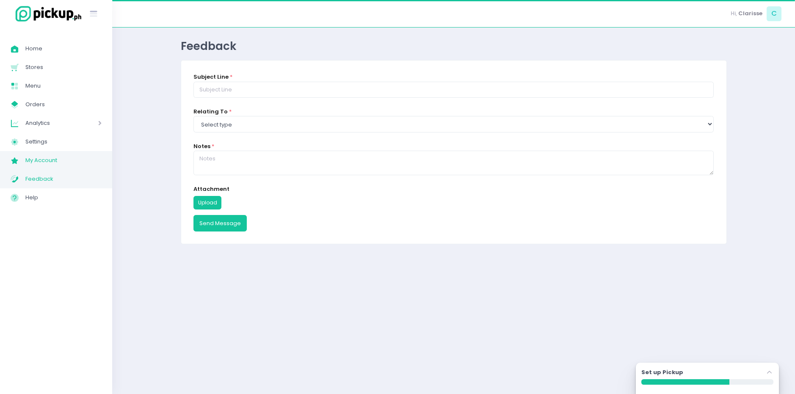
click at [63, 162] on span "My Account" at bounding box center [63, 160] width 76 height 11
